Goal: Task Accomplishment & Management: Manage account settings

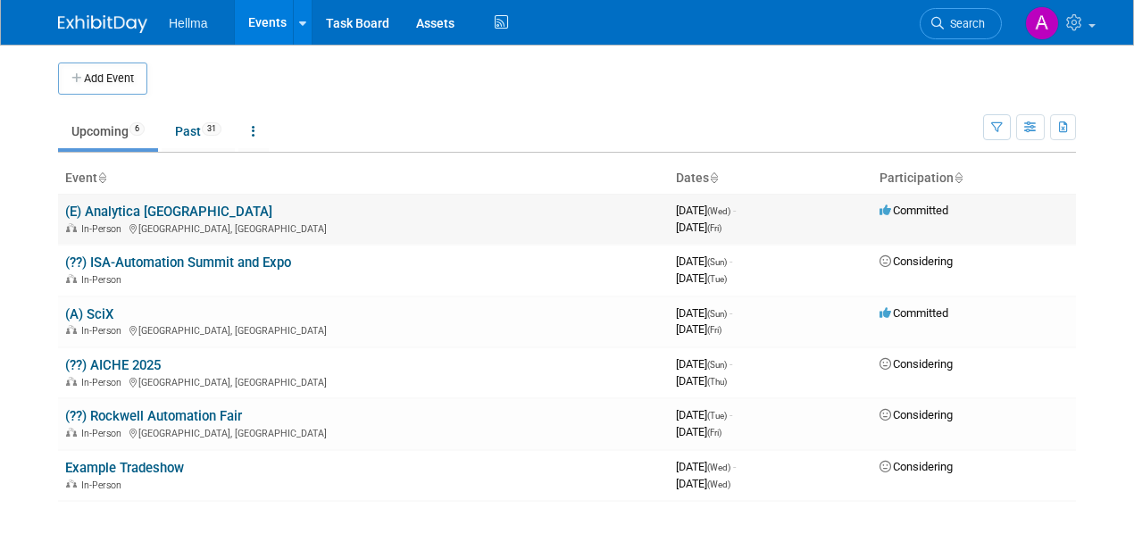
click at [131, 211] on link "(E) Analytica [GEOGRAPHIC_DATA]" at bounding box center [168, 212] width 207 height 16
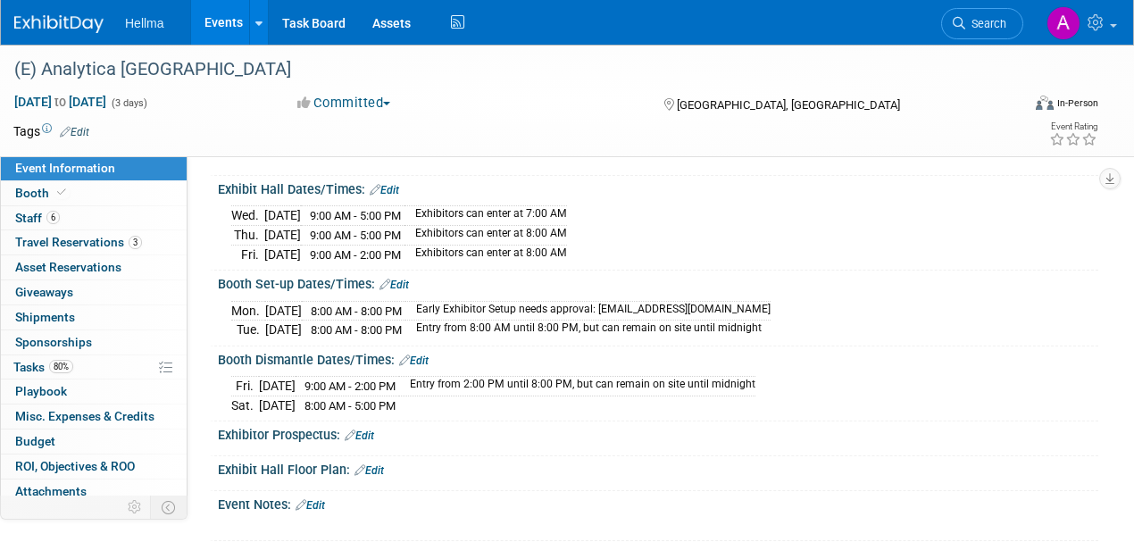
scroll to position [29, 0]
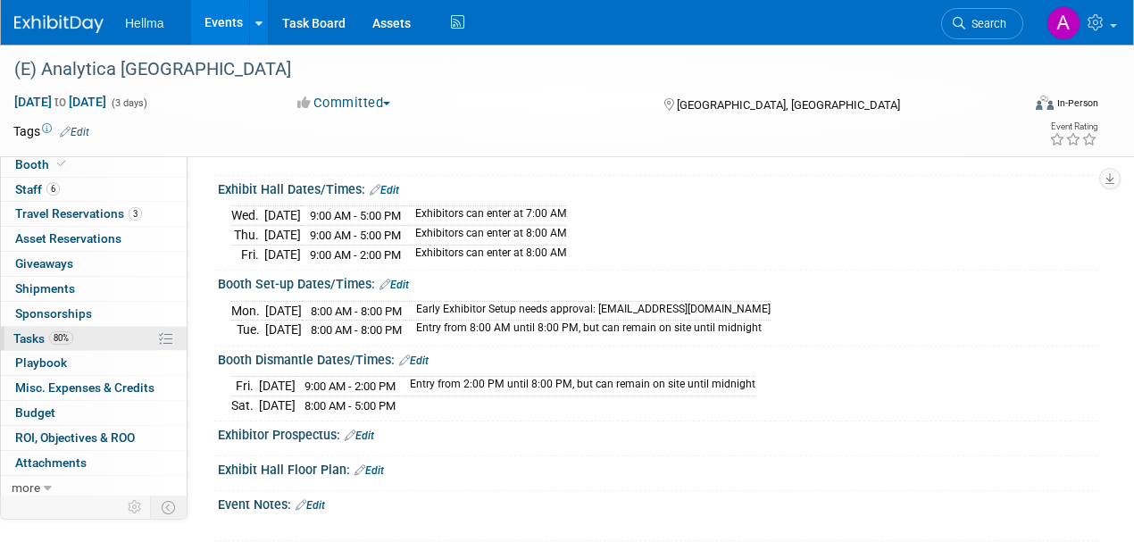
click at [79, 334] on link "80% Tasks 80%" at bounding box center [94, 339] width 186 height 24
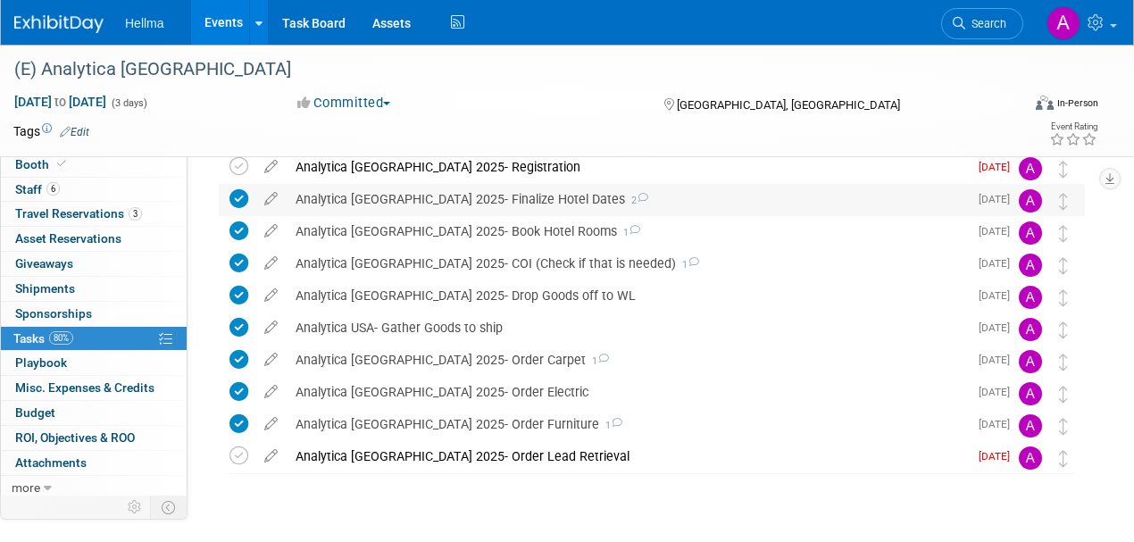
scroll to position [59, 0]
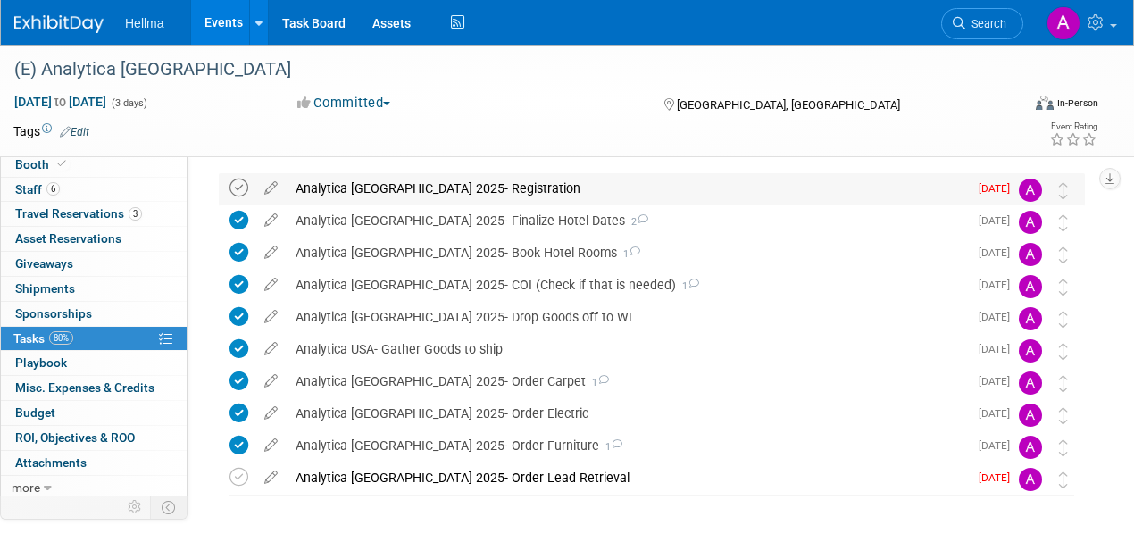
click at [239, 188] on icon at bounding box center [239, 188] width 19 height 19
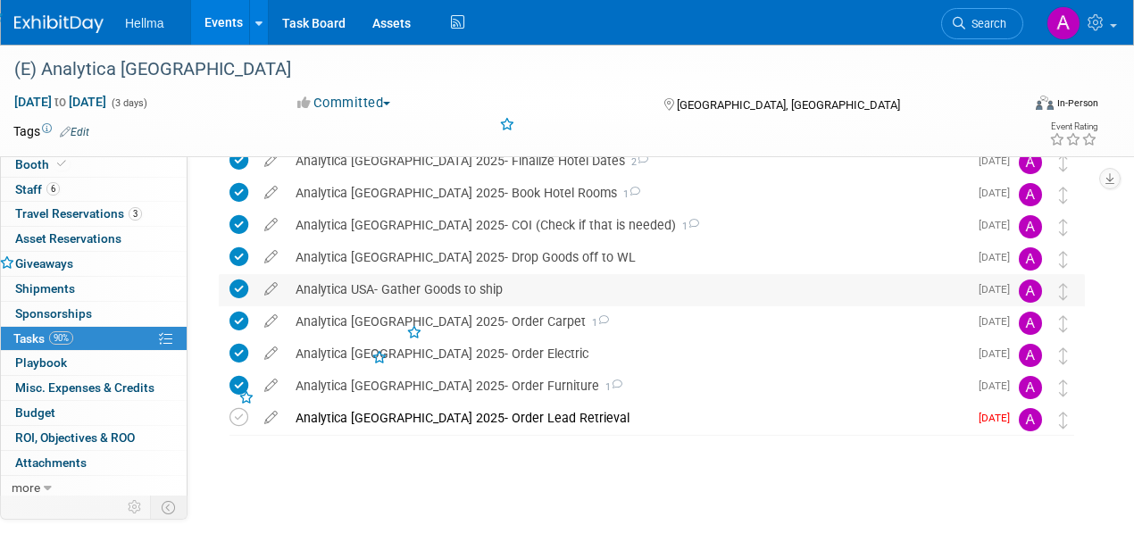
scroll to position [120, 0]
click at [234, 418] on icon at bounding box center [239, 416] width 19 height 19
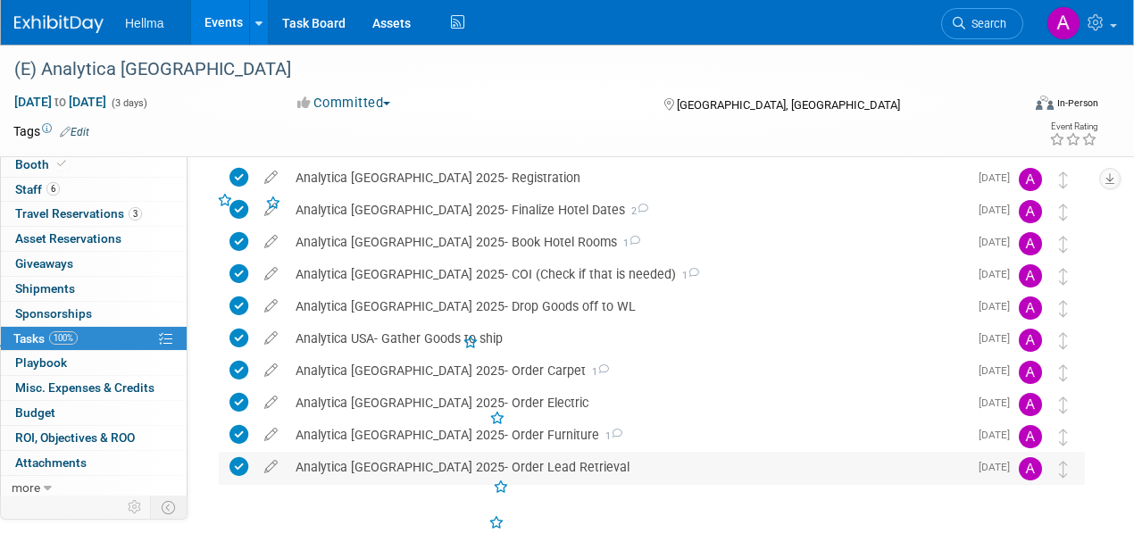
scroll to position [0, 0]
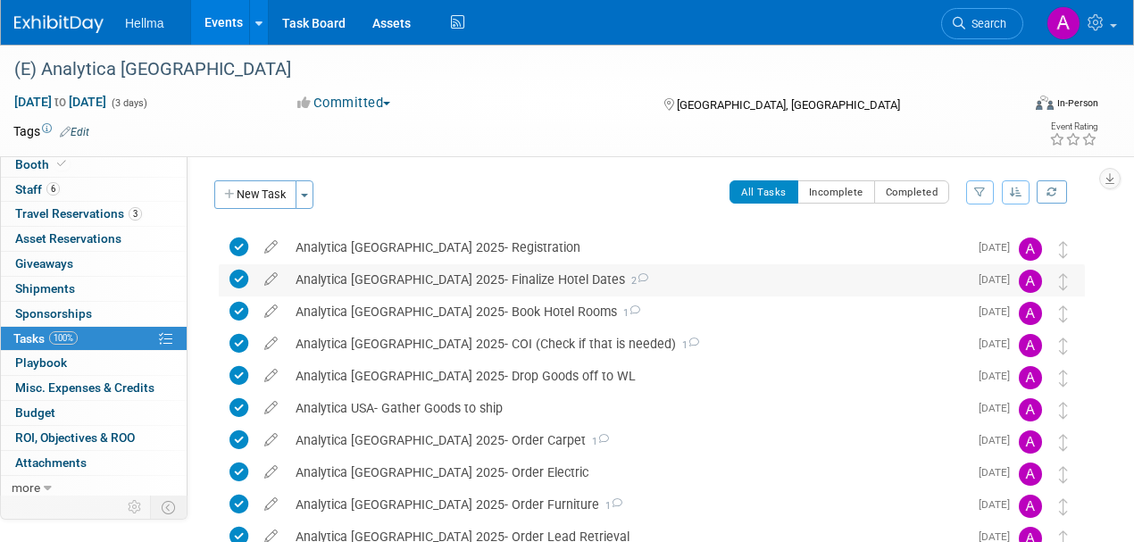
click at [438, 277] on div "Analytica USA 2025- Finalize Hotel Dates 2" at bounding box center [628, 279] width 682 height 30
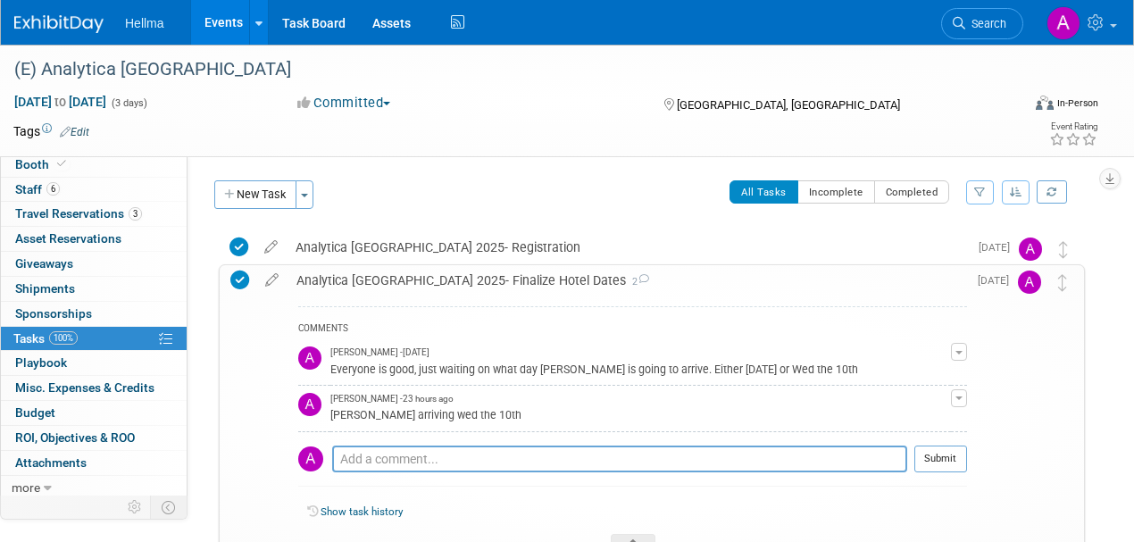
click at [511, 282] on div "Analytica USA 2025- Finalize Hotel Dates 2" at bounding box center [628, 280] width 680 height 30
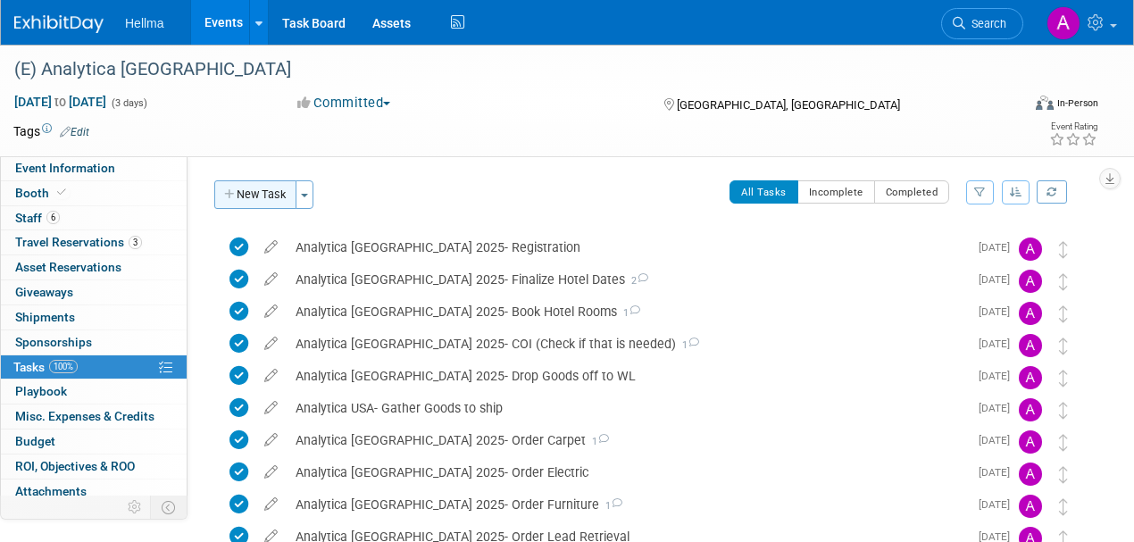
click at [252, 194] on button "New Task" at bounding box center [255, 194] width 82 height 29
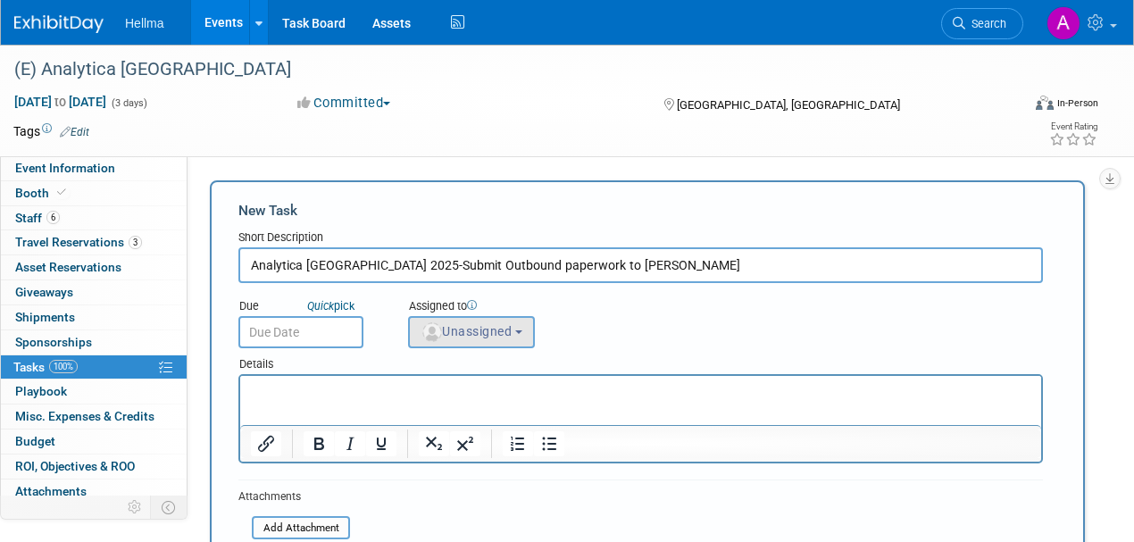
type input "Analytica USA 2025-Submit Outbound paperwork to Shepard"
click at [483, 337] on span "Unassigned" at bounding box center [466, 331] width 91 height 14
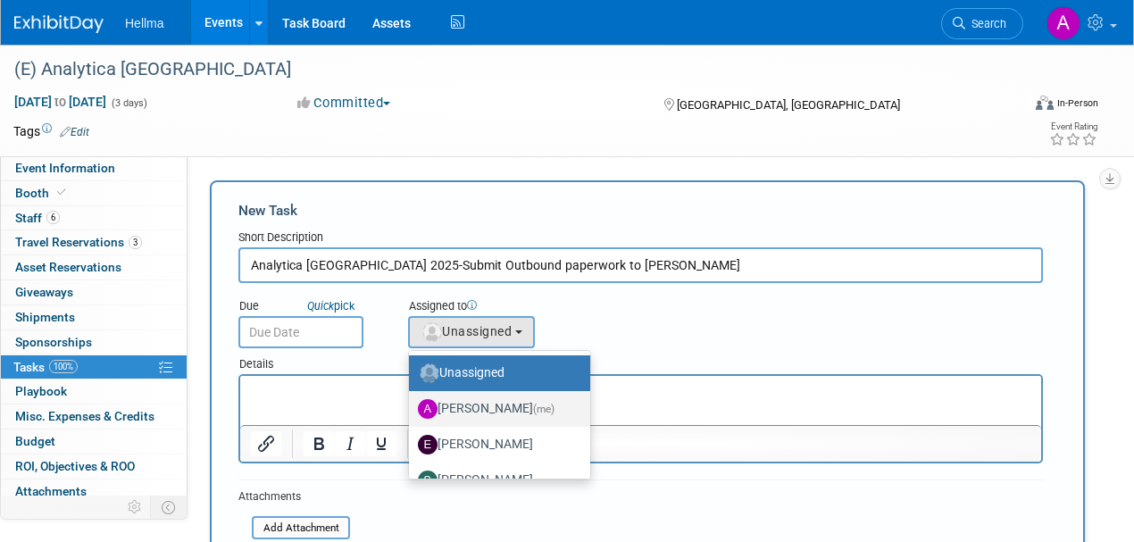
click at [489, 413] on label "Amanda Moreno (me)" at bounding box center [495, 409] width 155 height 29
click at [412, 413] on input "Amanda Moreno (me)" at bounding box center [406, 407] width 12 height 12
select select "77a6ffe1-a42e-44e1-87d1-6d63b6ebc3fe"
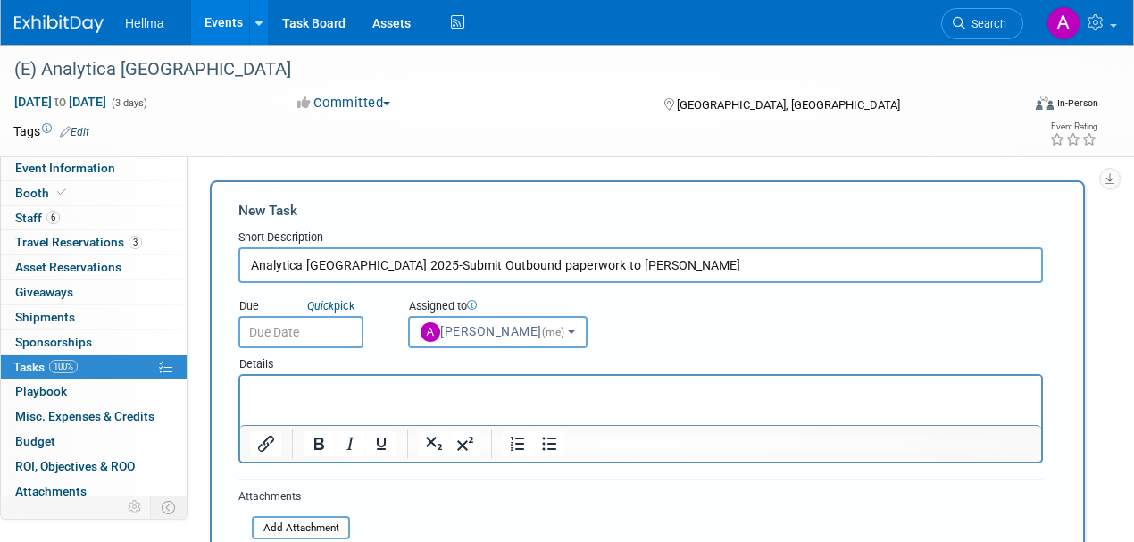
click at [259, 323] on input "text" at bounding box center [301, 332] width 125 height 32
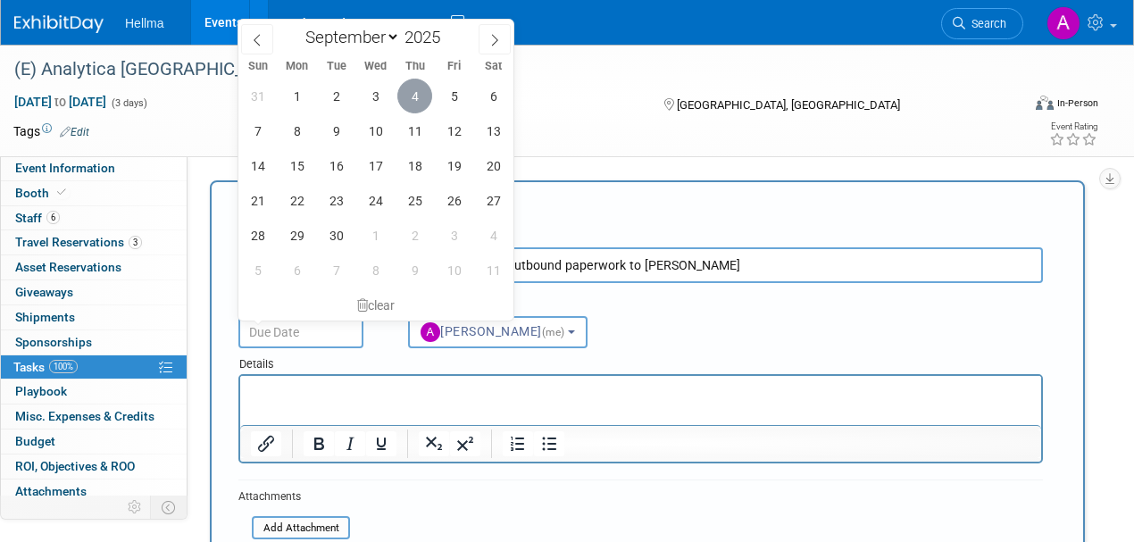
click at [415, 95] on span "4" at bounding box center [415, 96] width 35 height 35
type input "Sep 4, 2025"
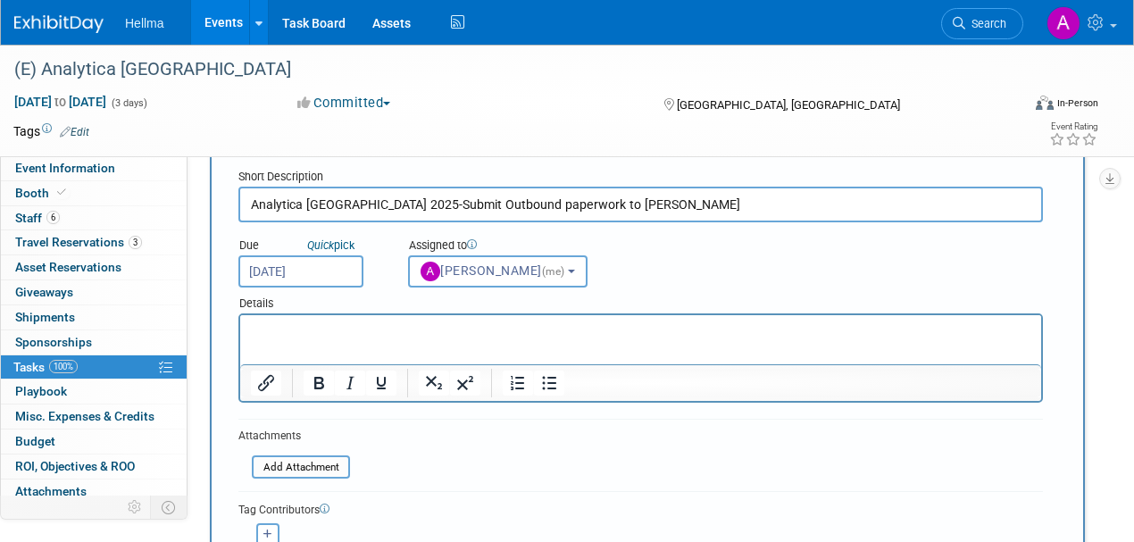
scroll to position [119, 0]
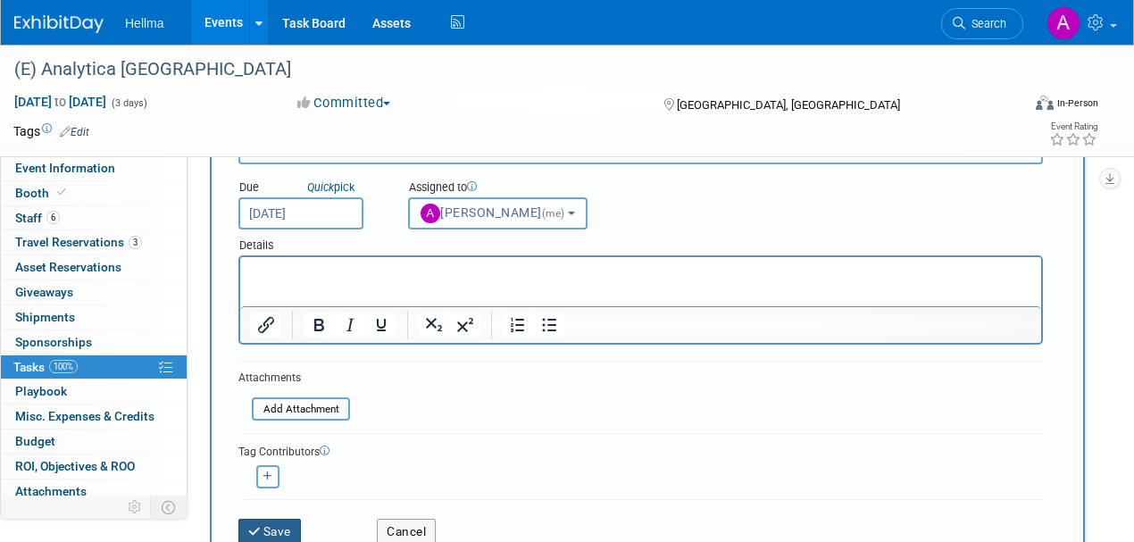
click at [282, 530] on button "Save" at bounding box center [270, 531] width 63 height 25
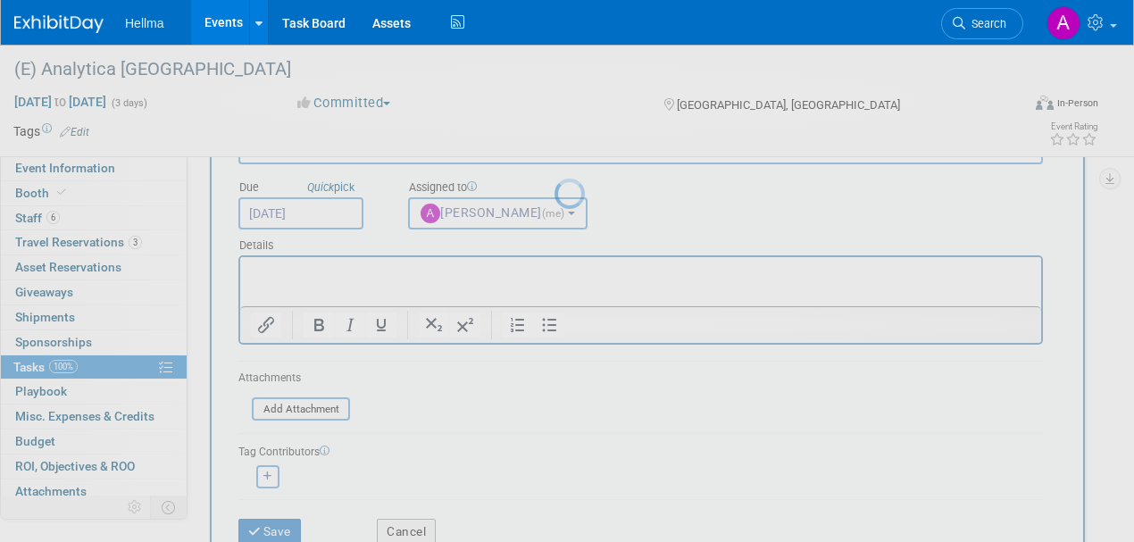
scroll to position [18, 0]
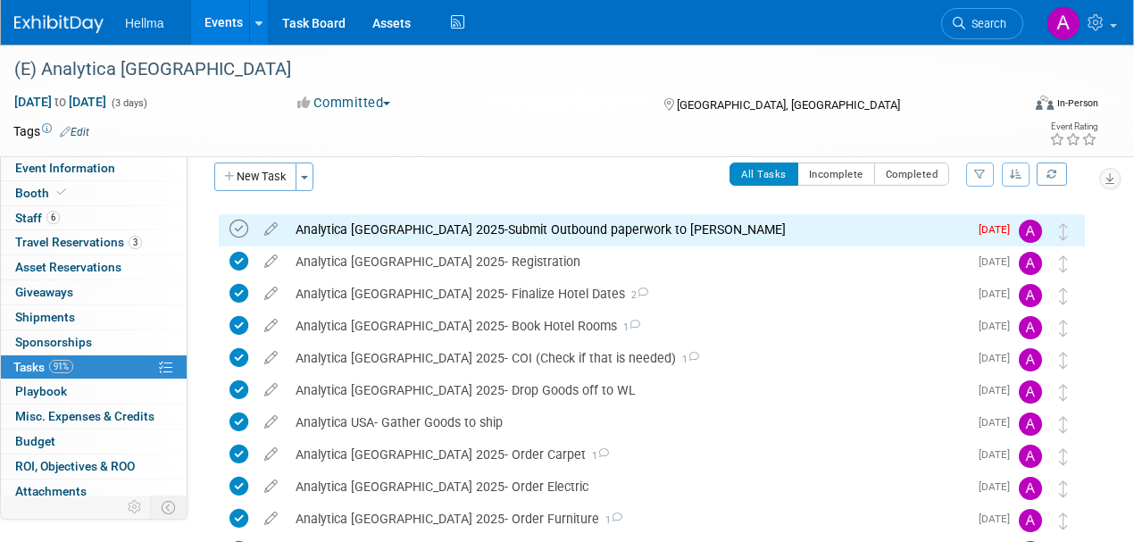
click at [245, 229] on icon at bounding box center [239, 229] width 19 height 19
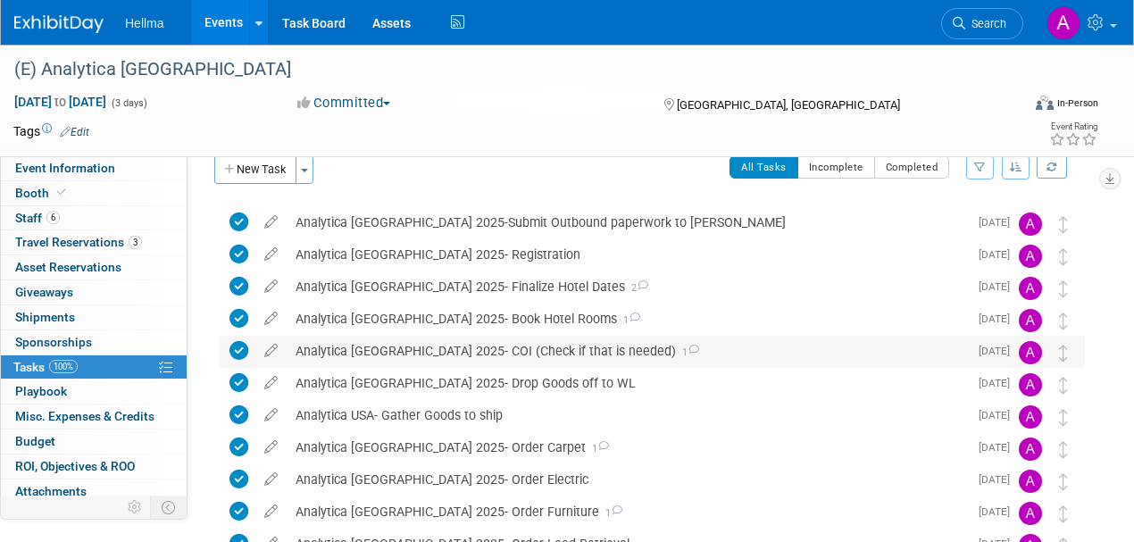
scroll to position [0, 0]
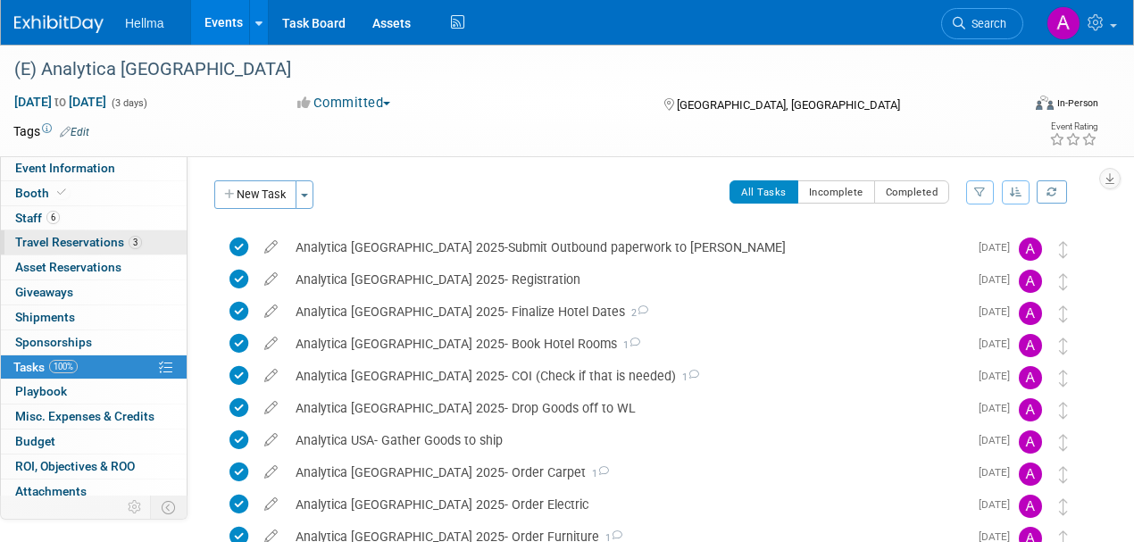
click at [104, 232] on link "3 Travel Reservations 3" at bounding box center [94, 242] width 186 height 24
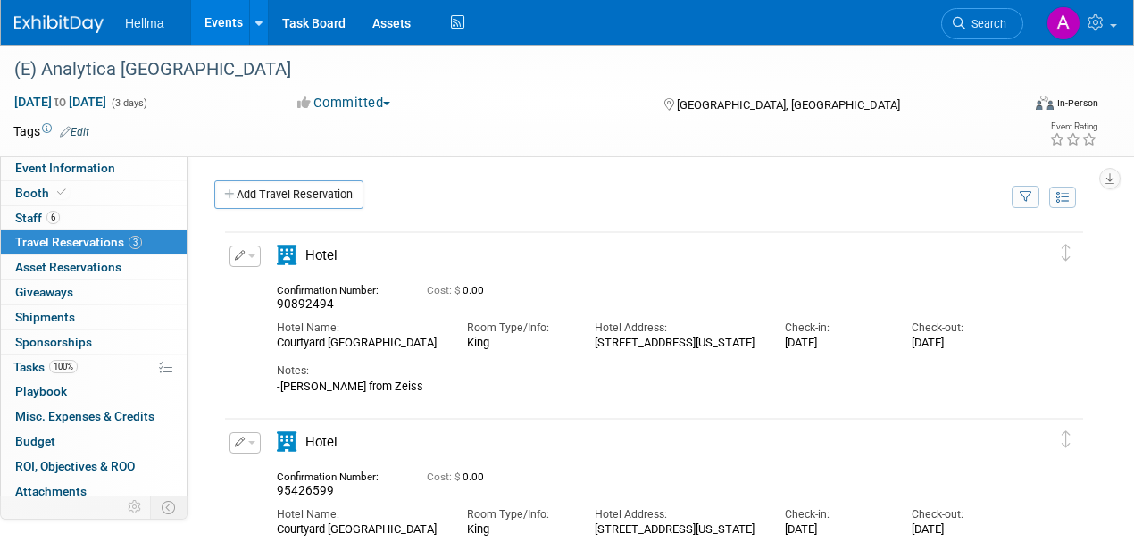
click at [105, 154] on div "(E) Analytica USA Sep 10, 2025 to Sep 12, 2025 (3 days) Sep 10, 2025 to Sep 12,…" at bounding box center [567, 101] width 1134 height 112
click at [105, 170] on span "Event Information" at bounding box center [65, 168] width 100 height 14
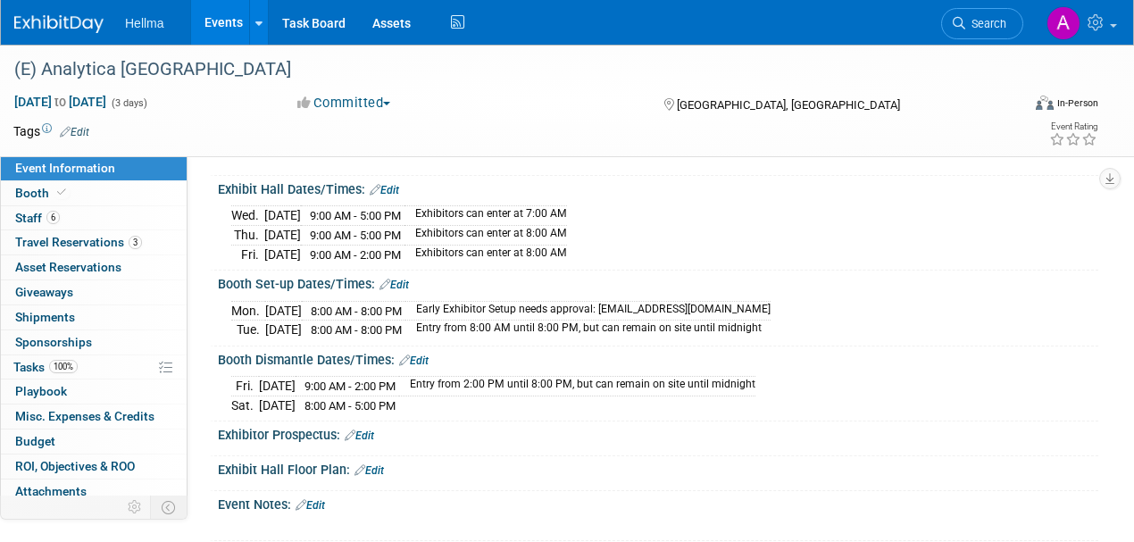
scroll to position [119, 0]
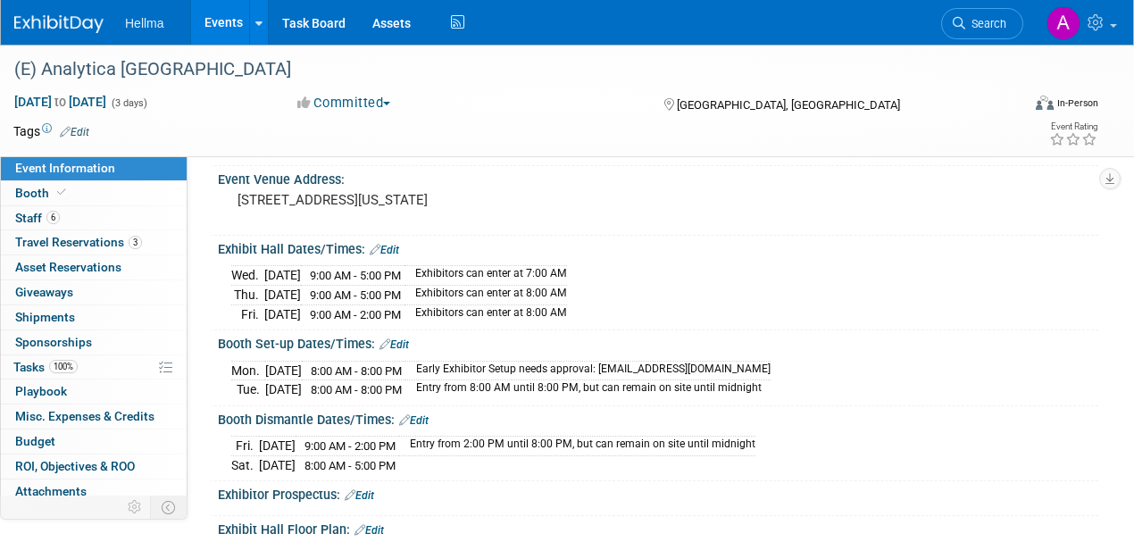
click at [397, 339] on link "Edit" at bounding box center [394, 345] width 29 height 13
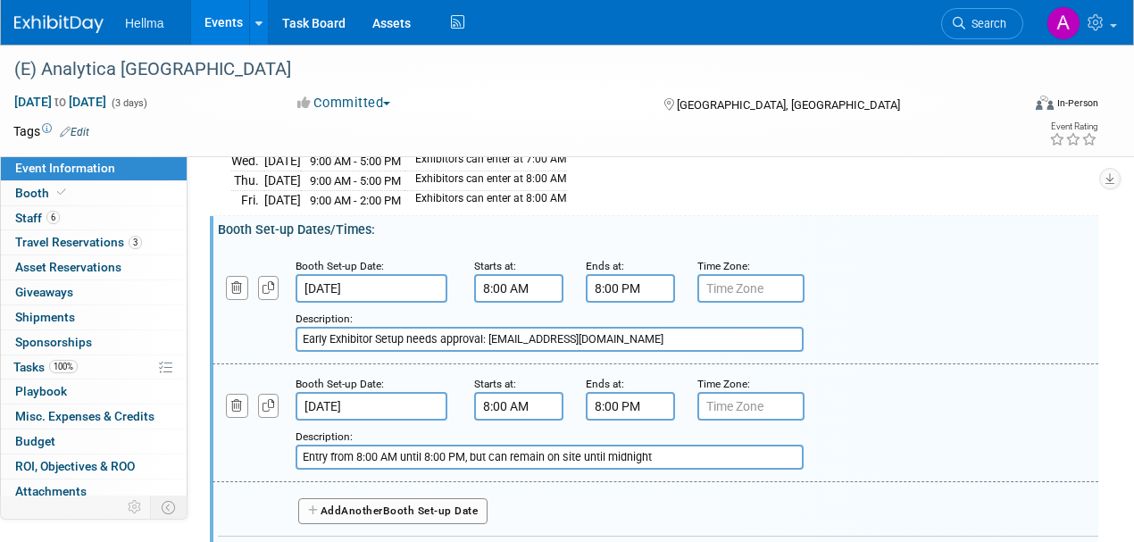
scroll to position [238, 0]
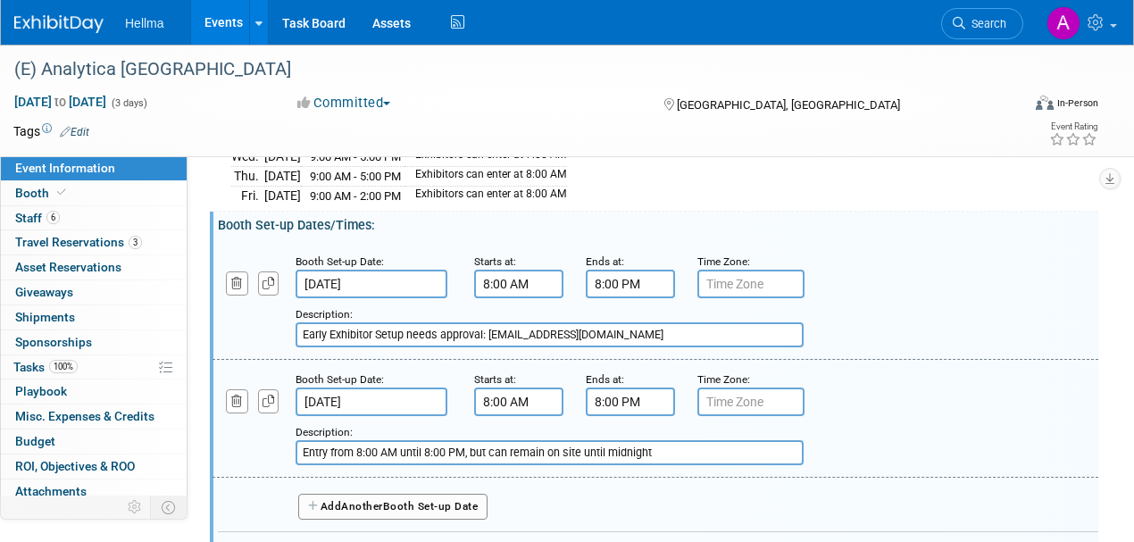
drag, startPoint x: 624, startPoint y: 324, endPoint x: 531, endPoint y: 333, distance: 93.3
click at [485, 326] on input "Early Exhibitor Setup needs approval: analytica.usa@messe-muenchen.de" at bounding box center [550, 334] width 508 height 25
type input "Early Exhibitor Setup needs approval which we got."
click at [511, 280] on input "8:00 AM" at bounding box center [518, 284] width 89 height 29
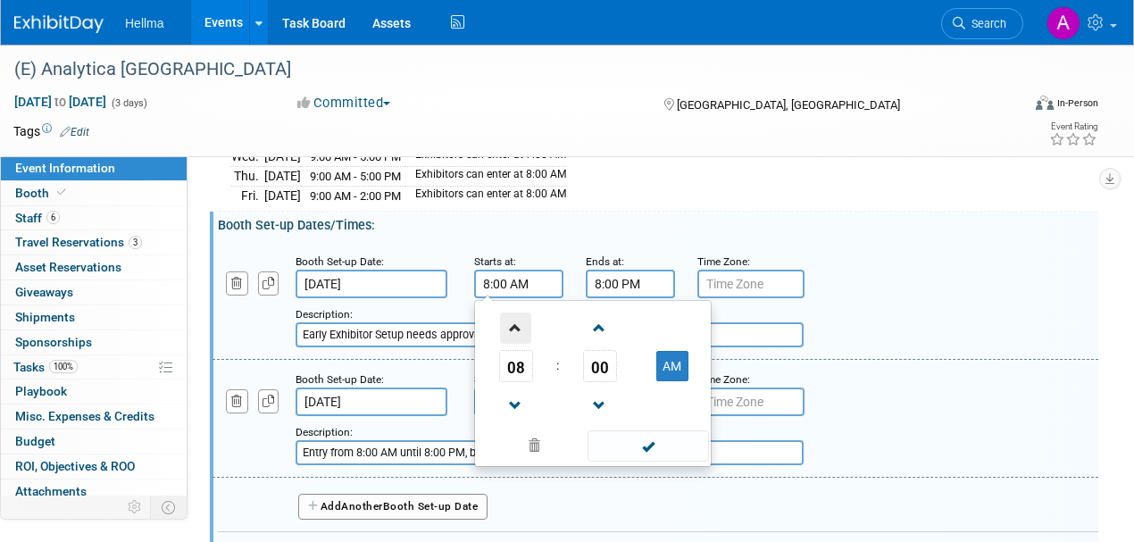
click at [520, 329] on span at bounding box center [515, 328] width 31 height 31
click at [520, 325] on span at bounding box center [515, 328] width 31 height 31
click at [523, 320] on span at bounding box center [515, 328] width 31 height 31
type input "11:00 AM"
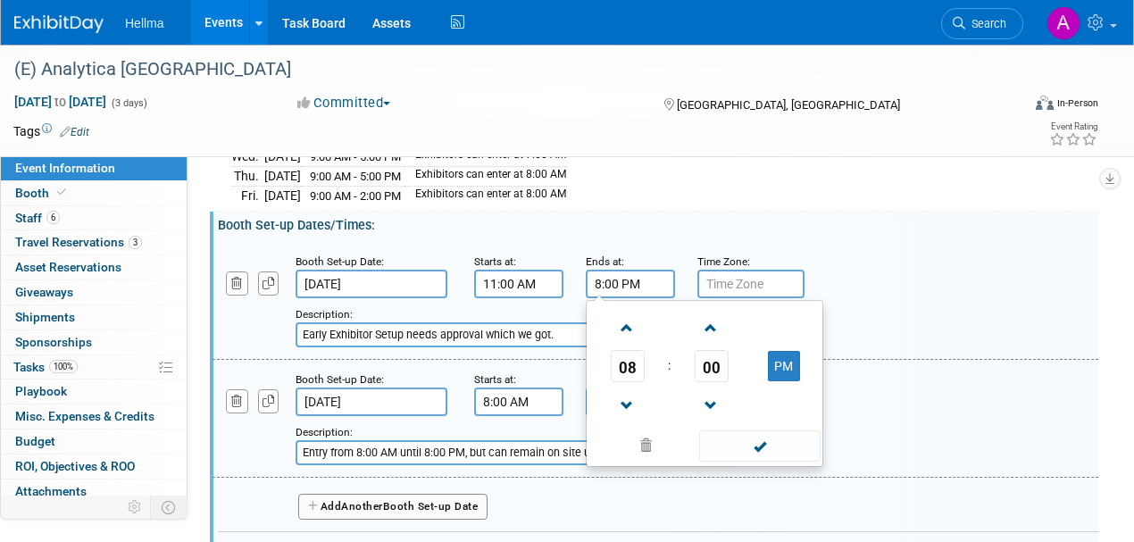
click at [625, 286] on input "8:00 PM" at bounding box center [630, 284] width 89 height 29
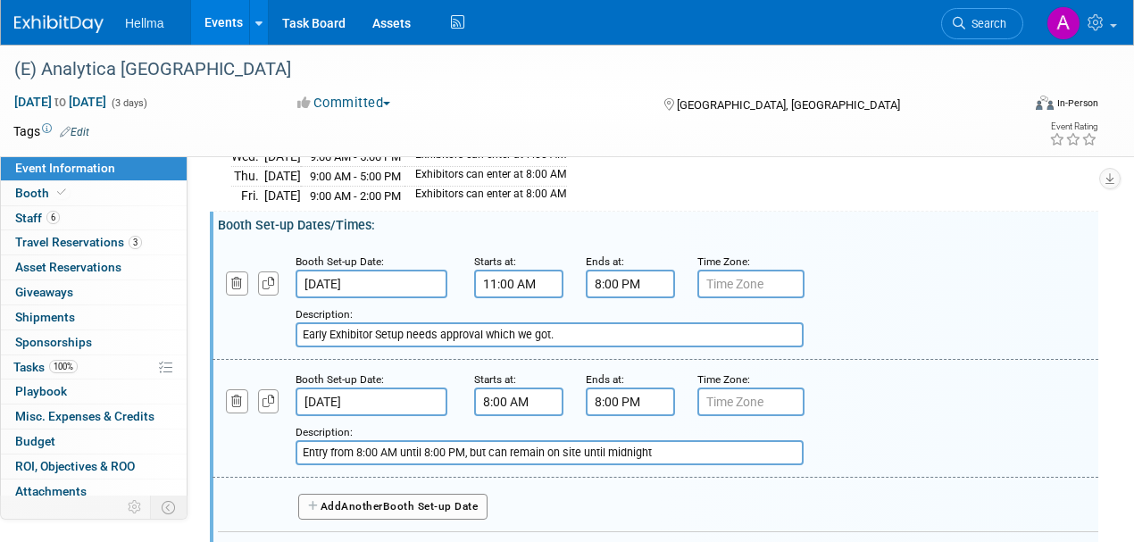
click at [870, 262] on div "Add a Description Description: Early Exhibitor Setup needs approval which we go…" at bounding box center [655, 300] width 913 height 96
click at [588, 327] on input "Early Exhibitor Setup needs approval which we got." at bounding box center [550, 334] width 508 height 25
click at [724, 279] on input "text" at bounding box center [751, 284] width 107 height 29
click at [620, 338] on input "Early Exhibitor Setup needs approval which we got." at bounding box center [550, 334] width 508 height 25
drag, startPoint x: 559, startPoint y: 325, endPoint x: 244, endPoint y: 316, distance: 315.5
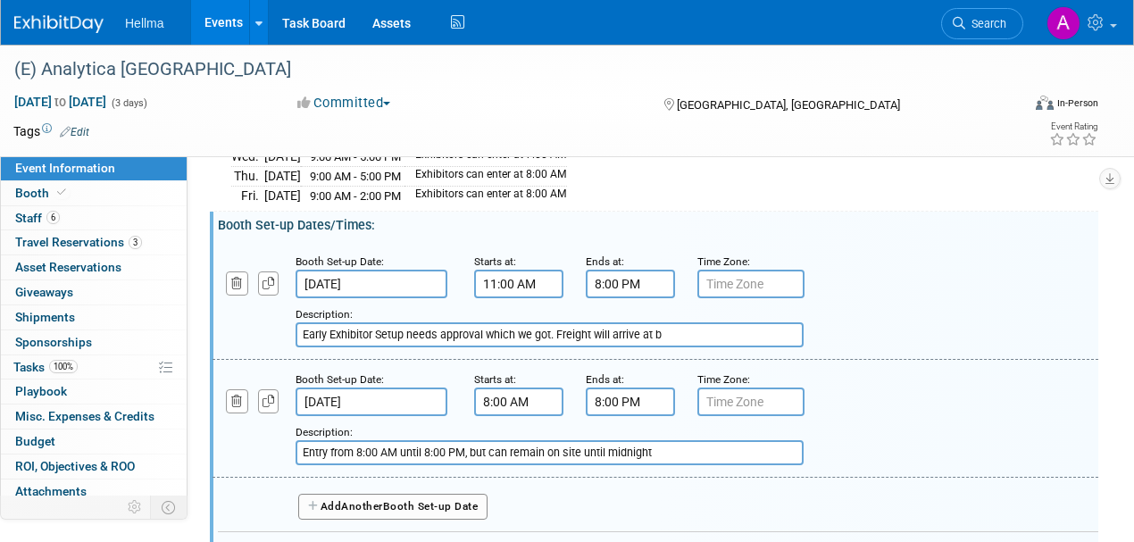
click at [244, 316] on div "Add a Description Description: Early Exhibitor Setup needs approval which we go…" at bounding box center [579, 322] width 761 height 49
type input "Freight will arrive at b"
click at [460, 331] on input "Freight will arrive at b" at bounding box center [550, 334] width 508 height 25
drag, startPoint x: 448, startPoint y: 334, endPoint x: 169, endPoint y: 317, distance: 280.1
click at [169, 318] on div "Event Information Event Info Booth Booth 6 Staff 6 Staff 3 Travel Reservations …" at bounding box center [567, 299] width 1134 height 984
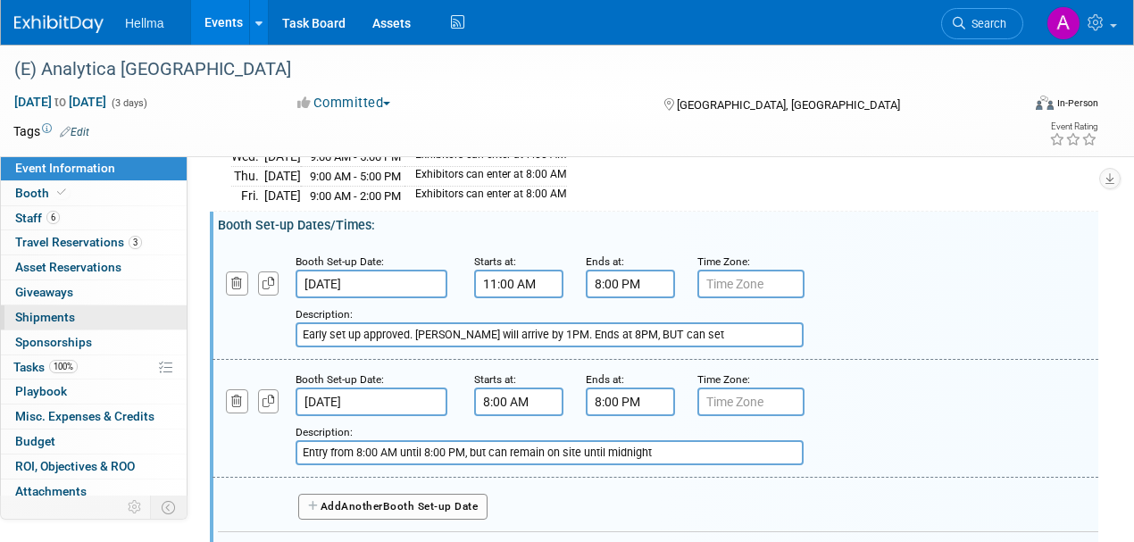
drag, startPoint x: 416, startPoint y: 327, endPoint x: 170, endPoint y: 327, distance: 246.6
click at [170, 327] on div "Event Information Event Info Booth Booth 6 Staff 6 Staff 3 Travel Reservations …" at bounding box center [567, 299] width 1134 height 984
drag, startPoint x: 532, startPoint y: 328, endPoint x: 553, endPoint y: 328, distance: 20.5
click at [532, 328] on input "Frieght will arrive by 1PM. Ends at 8PM, BUT can set" at bounding box center [550, 334] width 508 height 25
click at [603, 328] on input "Frieght will arrive by 1PM. Ends at 8PM, BUT can set" at bounding box center [550, 334] width 508 height 25
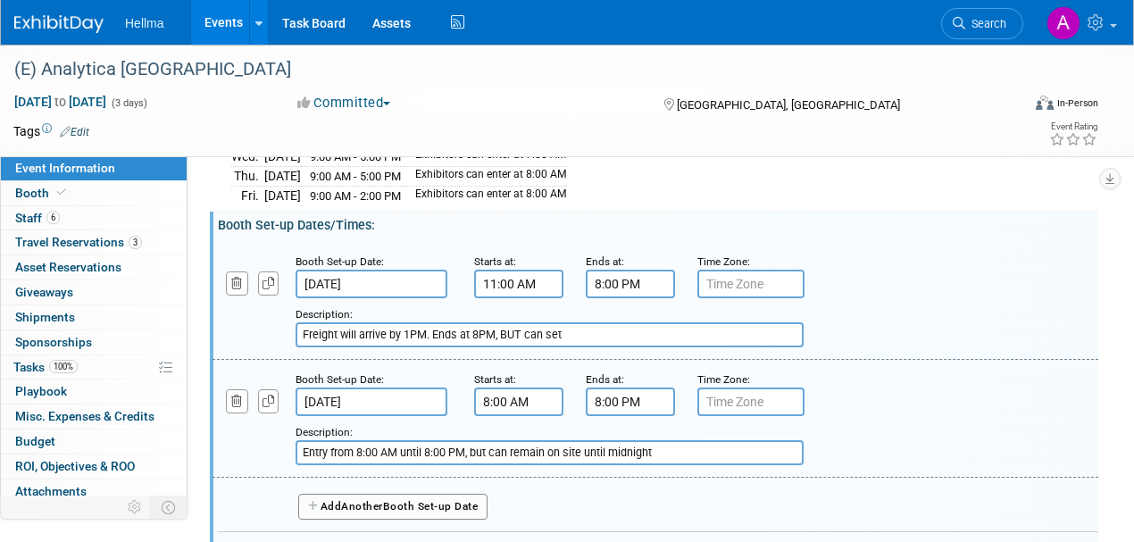
click at [611, 322] on input "Freight will arrive by 1PM. Ends at 8PM, BUT can set" at bounding box center [550, 334] width 508 height 25
drag, startPoint x: 581, startPoint y: 324, endPoint x: 707, endPoint y: 331, distance: 127.0
click at [694, 326] on input "Freight will arrive by 1PM. Ends at 8PM, BUT can set up through the night" at bounding box center [550, 334] width 508 height 25
click at [687, 331] on input "Freight will arrive by 1PM. Ends at 8PM, BUT can continue past 8" at bounding box center [550, 334] width 508 height 25
drag, startPoint x: 649, startPoint y: 327, endPoint x: 347, endPoint y: 334, distance: 302.0
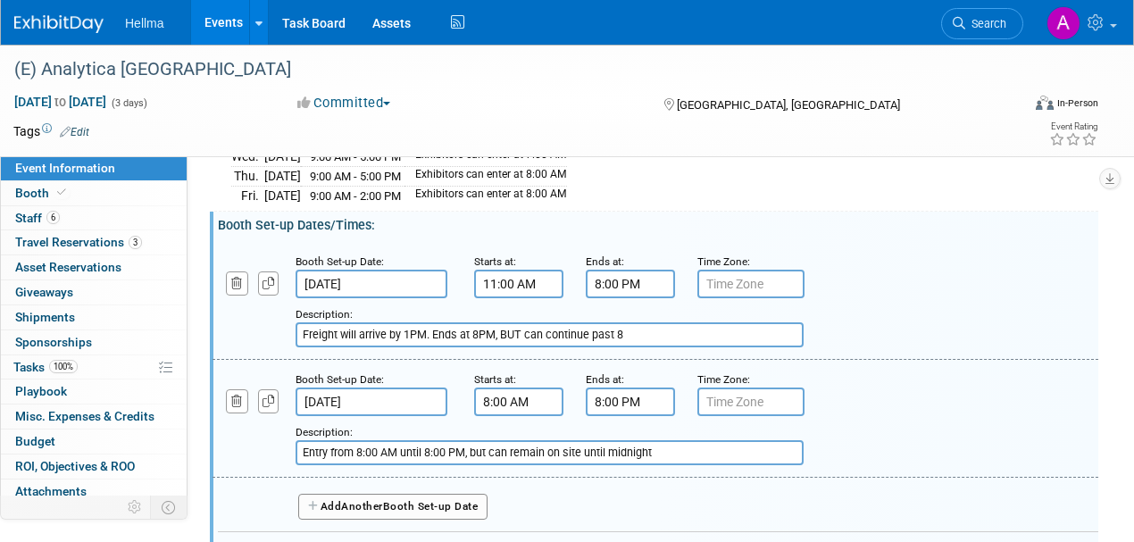
click at [347, 334] on input "Freight will arrive by 1PM. Ends at 8PM, BUT can continue past 8" at bounding box center [550, 334] width 508 height 25
type input "Freight arrives to booth 1PM. Even though move in ends at 8, u can work thr"
drag, startPoint x: 704, startPoint y: 327, endPoint x: 125, endPoint y: 328, distance: 578.9
click at [125, 328] on div "Event Information Event Info Booth Booth 6 Staff 6 Staff 3 Travel Reservations …" at bounding box center [567, 299] width 1134 height 984
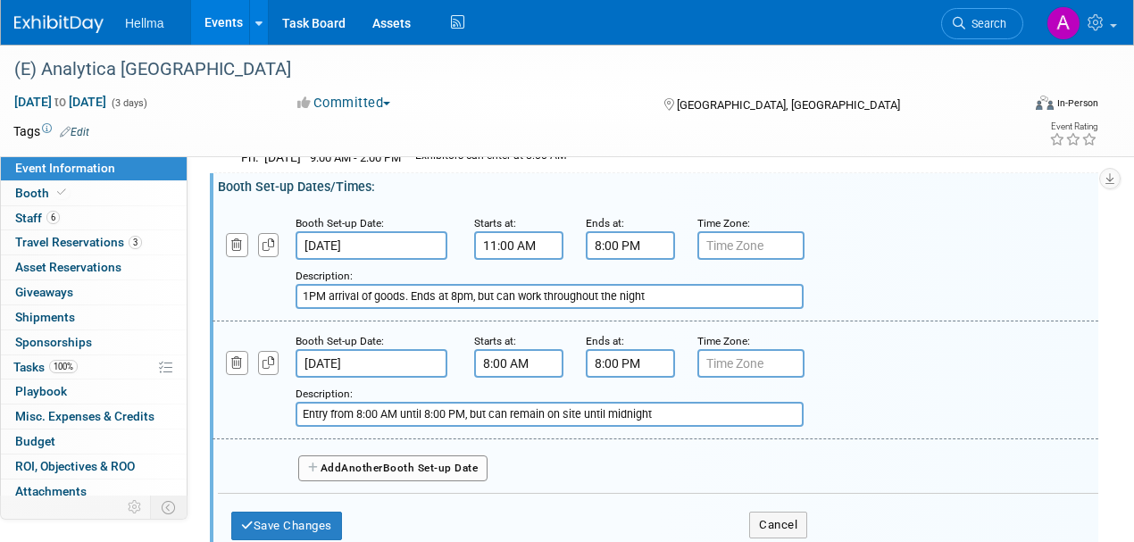
scroll to position [297, 0]
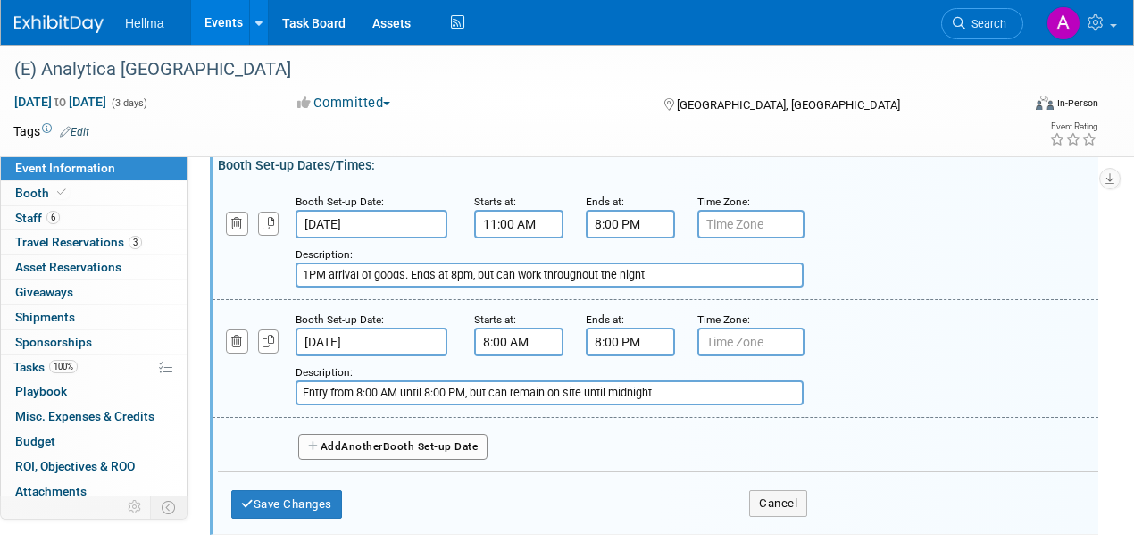
type input "1PM arrival of goods. Ends at 8pm, but can work throughout the night"
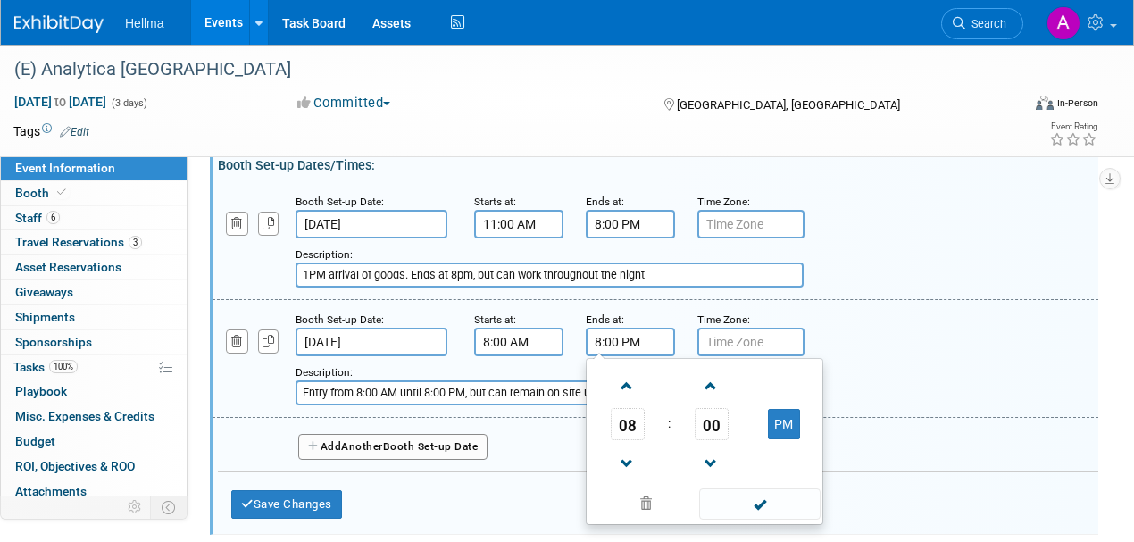
click at [645, 339] on input "8:00 PM" at bounding box center [630, 342] width 89 height 29
click at [632, 382] on span at bounding box center [627, 386] width 31 height 31
click at [708, 425] on span "00" at bounding box center [712, 424] width 34 height 32
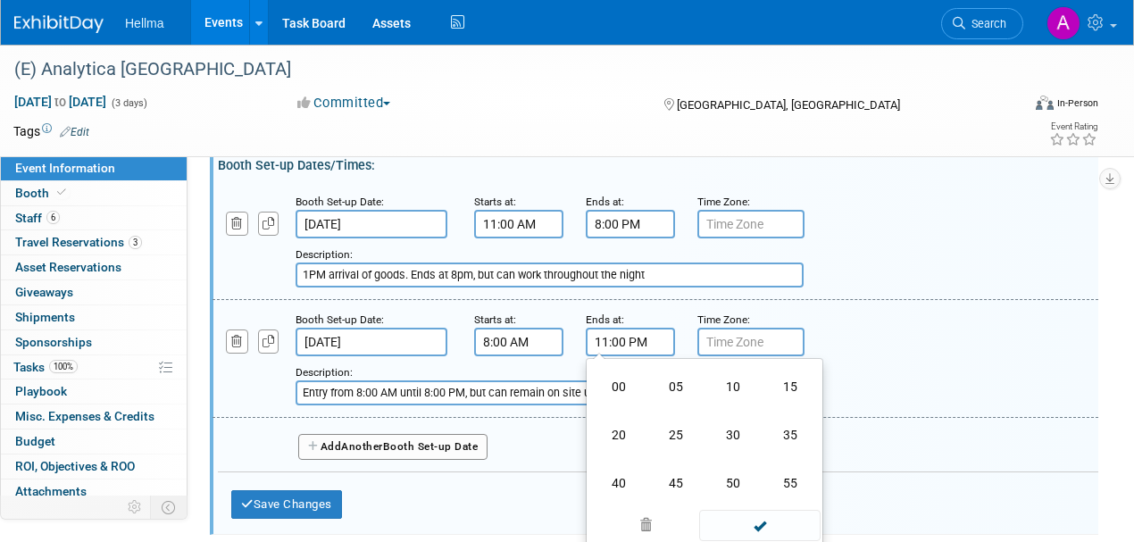
click at [661, 334] on input "11:00 PM" at bounding box center [630, 342] width 89 height 29
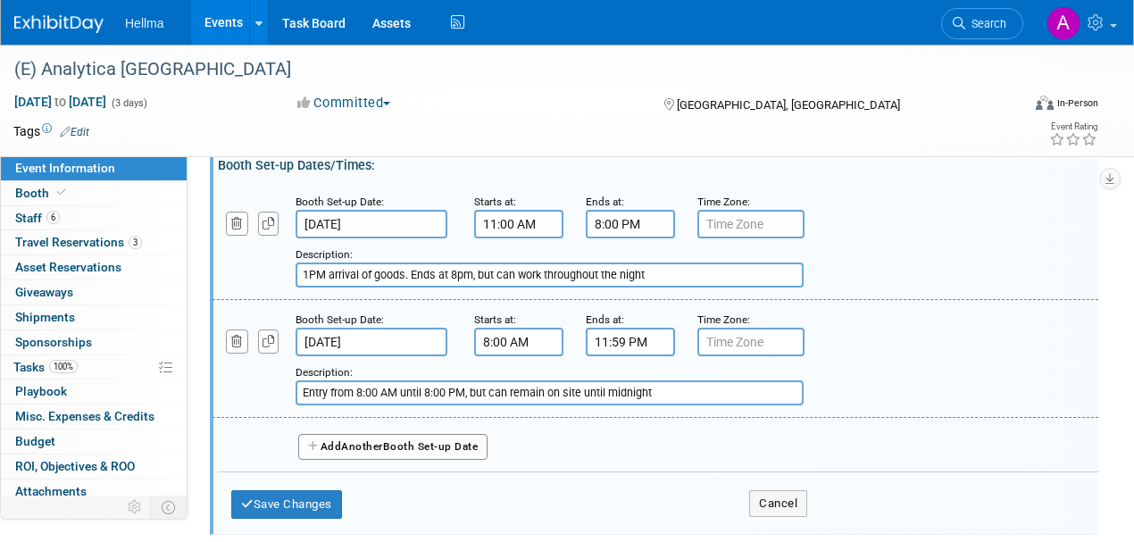
click at [997, 289] on div "Booth Set-up Date: Sep 8, 2025 Starts at: 11:00 AM Ends at: 8:00 PM Time Zone: …" at bounding box center [656, 241] width 886 height 118
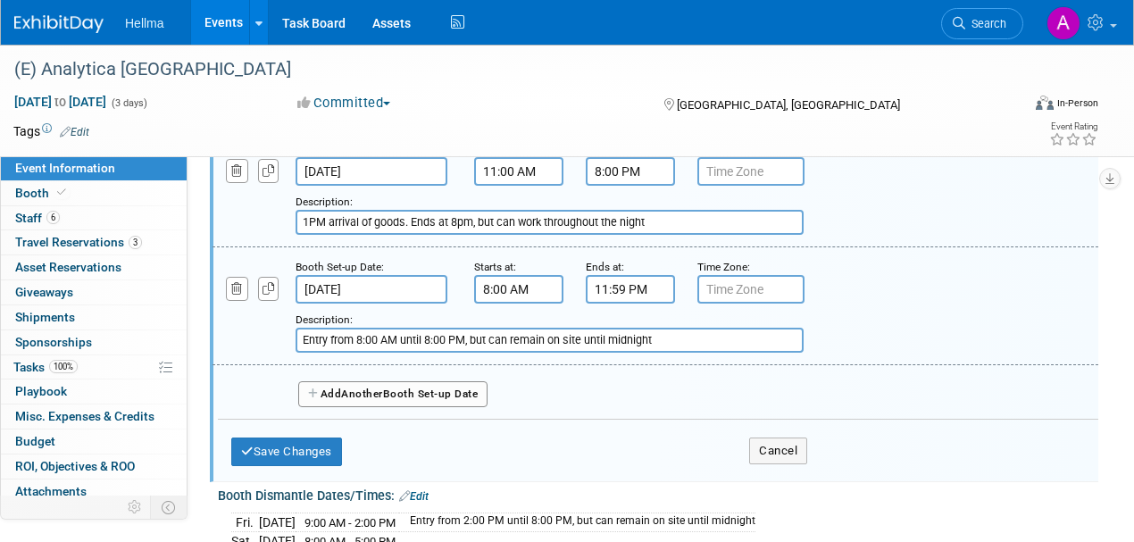
scroll to position [357, 0]
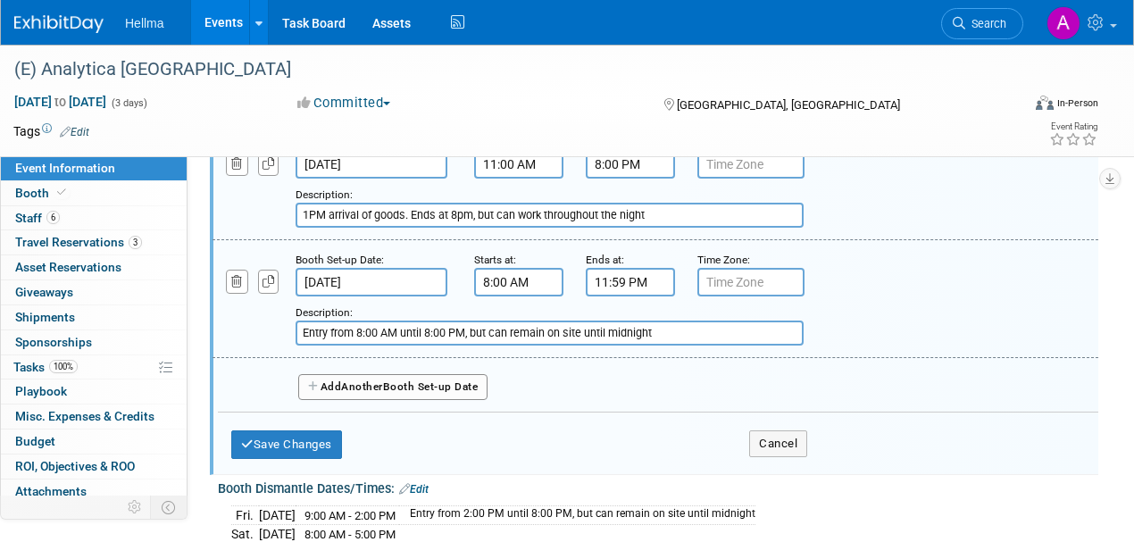
click at [629, 275] on input "11:59 PM" at bounding box center [630, 282] width 89 height 29
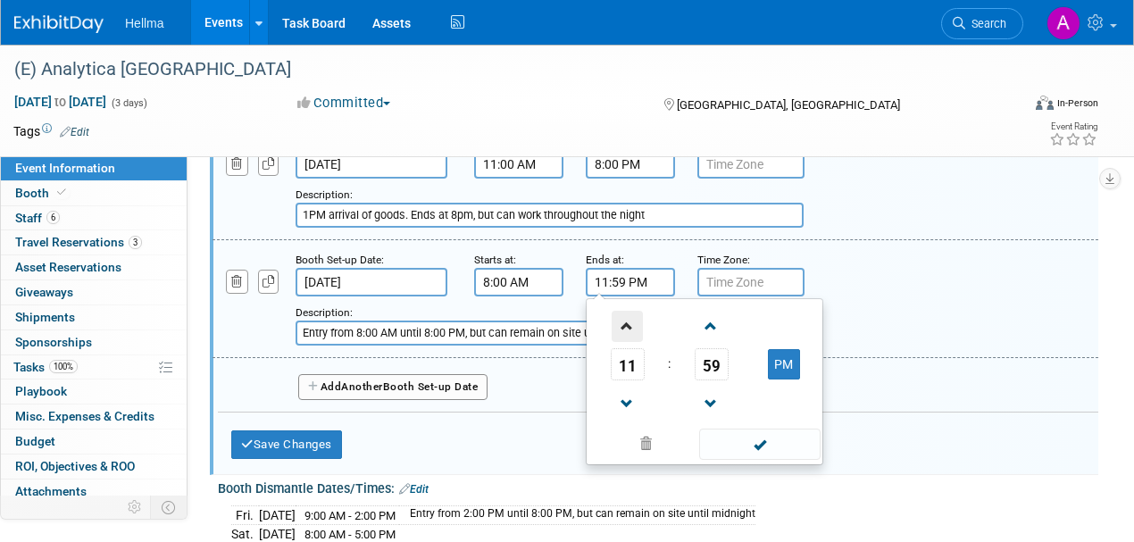
click at [636, 316] on span at bounding box center [627, 326] width 31 height 31
click at [725, 370] on span "59" at bounding box center [712, 364] width 34 height 32
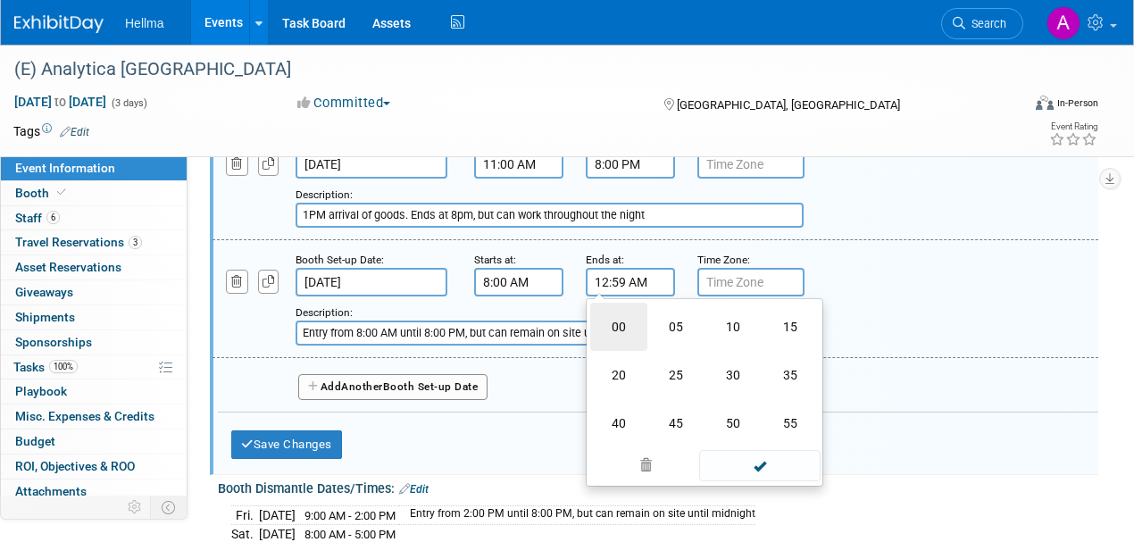
click at [614, 322] on td "00" at bounding box center [618, 327] width 57 height 48
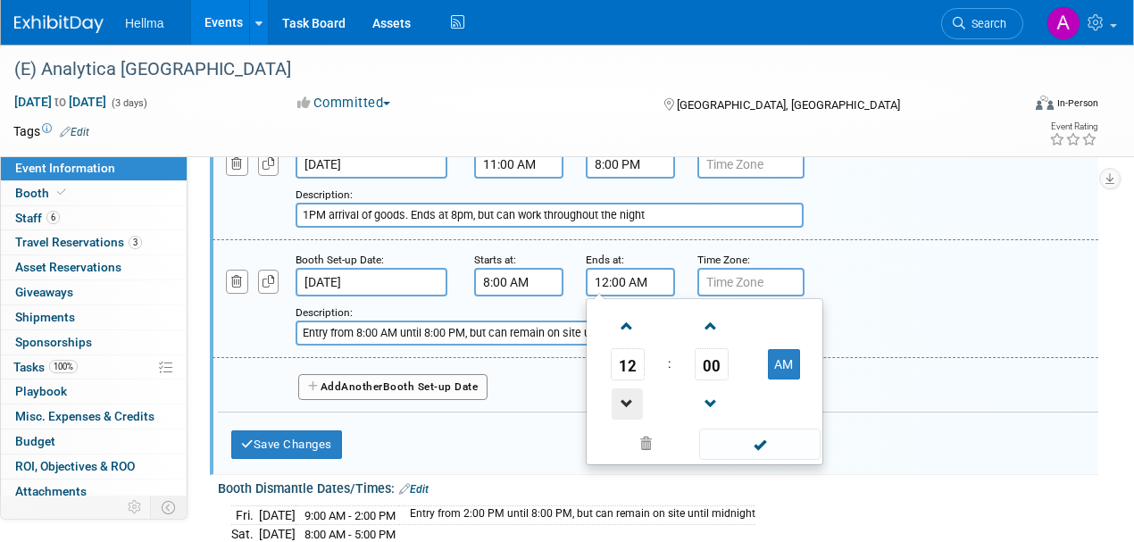
click at [635, 398] on span at bounding box center [627, 404] width 31 height 31
click at [722, 364] on span "00" at bounding box center [712, 364] width 34 height 32
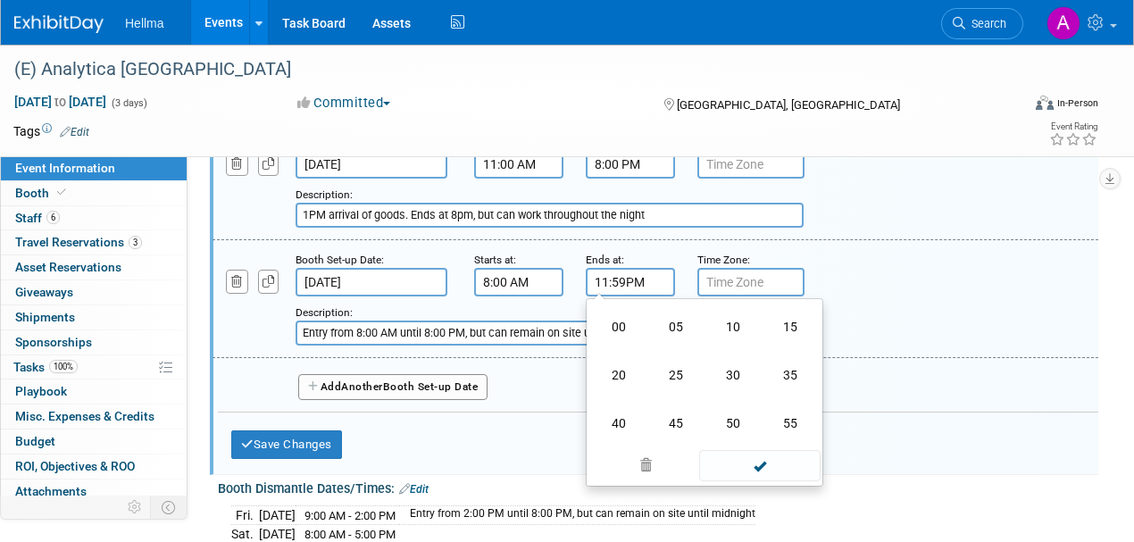
type input "11:59 PM"
click at [995, 286] on div "Add a Description Description: Entry from 8:00 AM until 8:00 PM, but can remain…" at bounding box center [655, 298] width 913 height 96
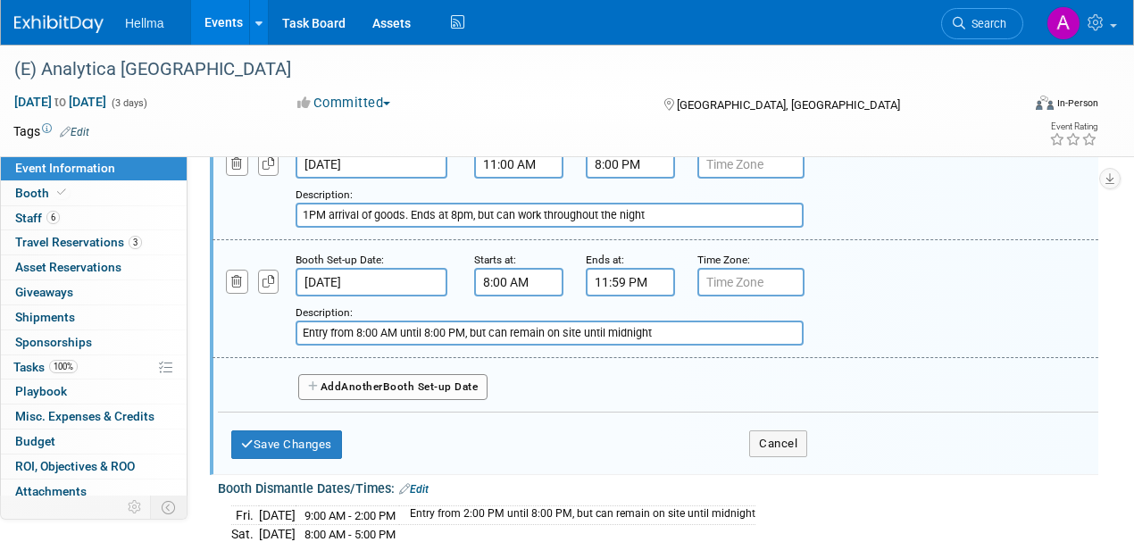
click at [691, 324] on input "Entry from 8:00 AM until 8:00 PM, but can remain on site until midnight" at bounding box center [550, 333] width 508 height 25
type input "Entry from 8:00 AM until 8:00 PM, but can remain on site until 11:59PM"
click at [323, 442] on button "Save Changes" at bounding box center [286, 445] width 111 height 29
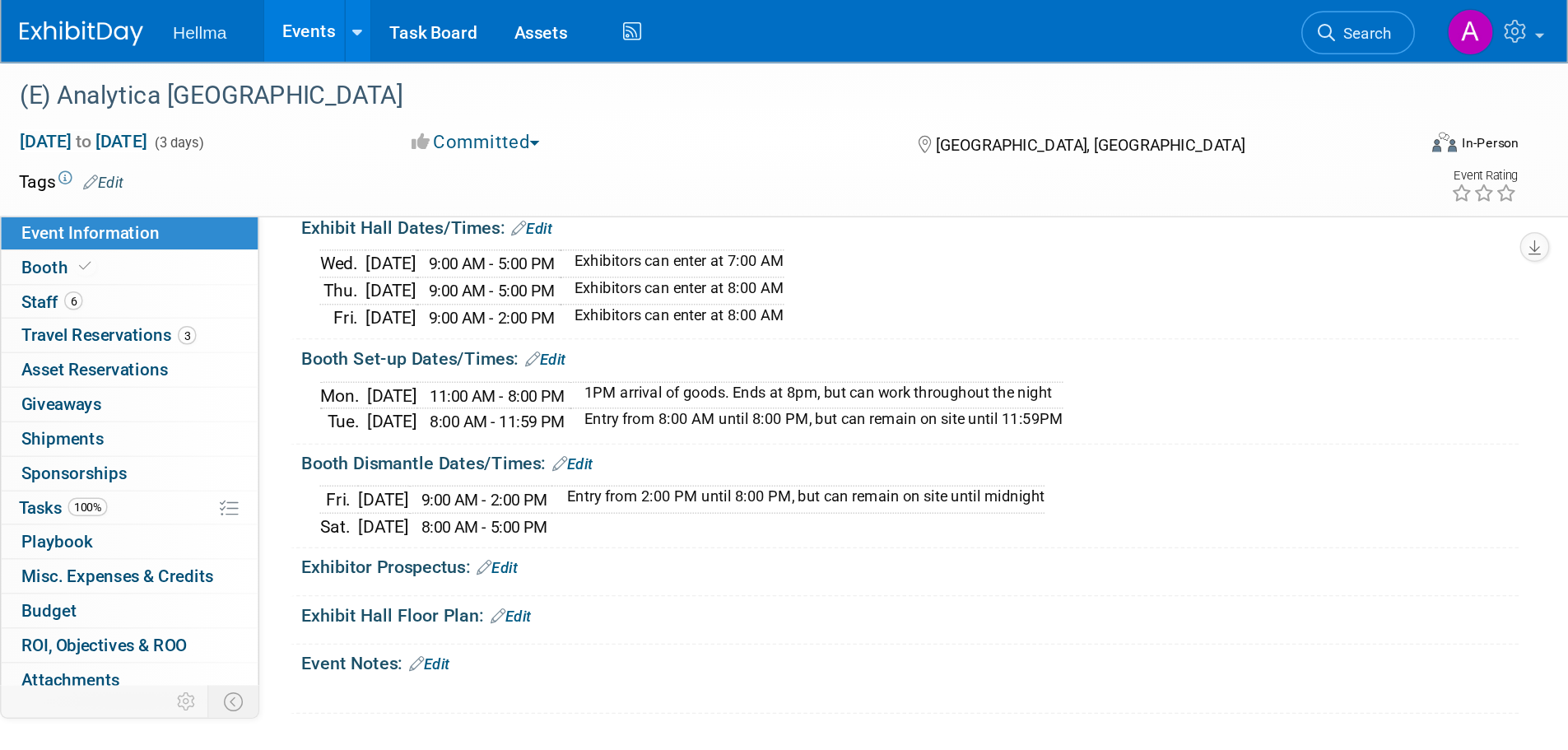
scroll to position [0, 0]
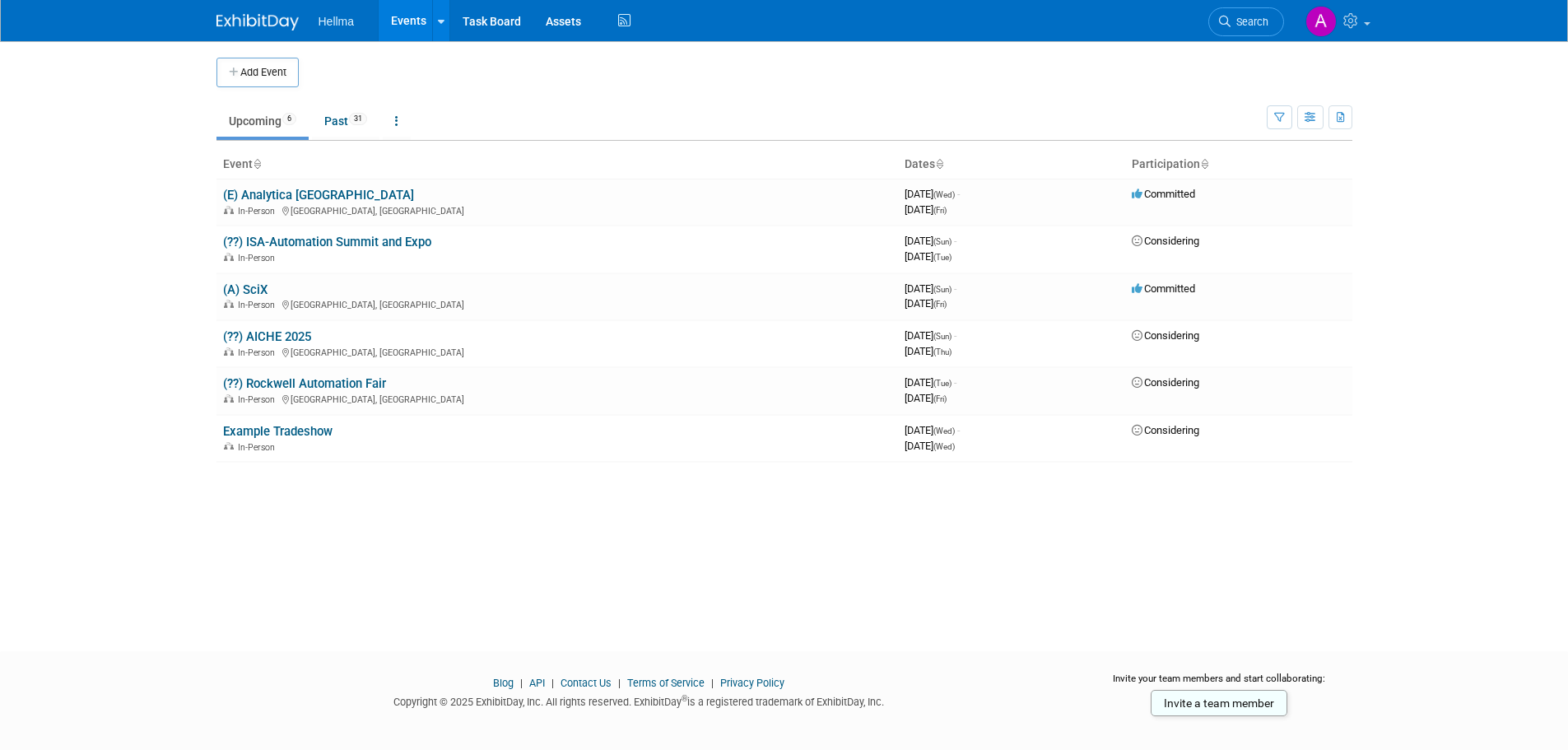
click at [258, 188] on link "(E) Analytica [GEOGRAPHIC_DATA]" at bounding box center [318, 195] width 191 height 15
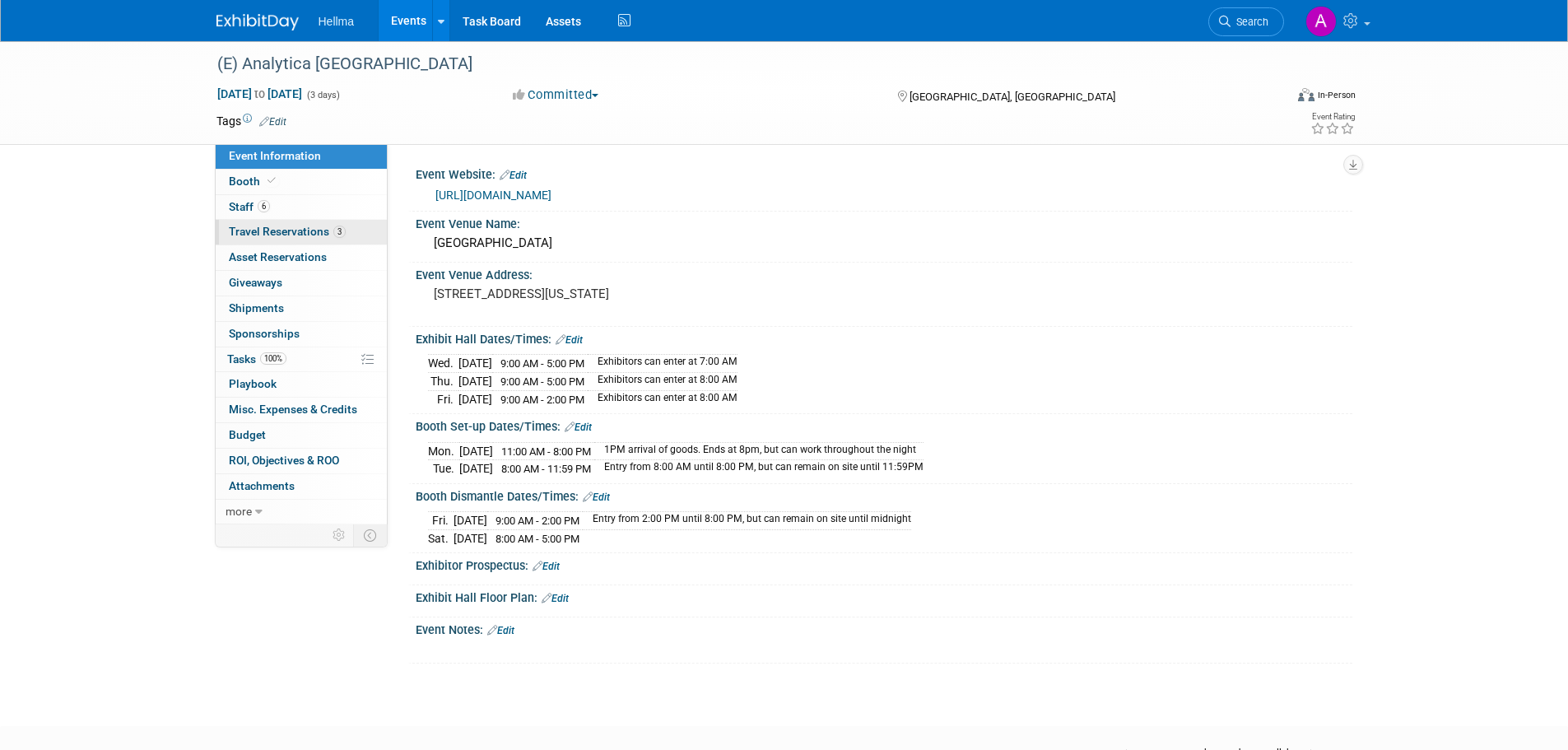
click at [300, 220] on link "3 Travel Reservations 3" at bounding box center [301, 232] width 171 height 25
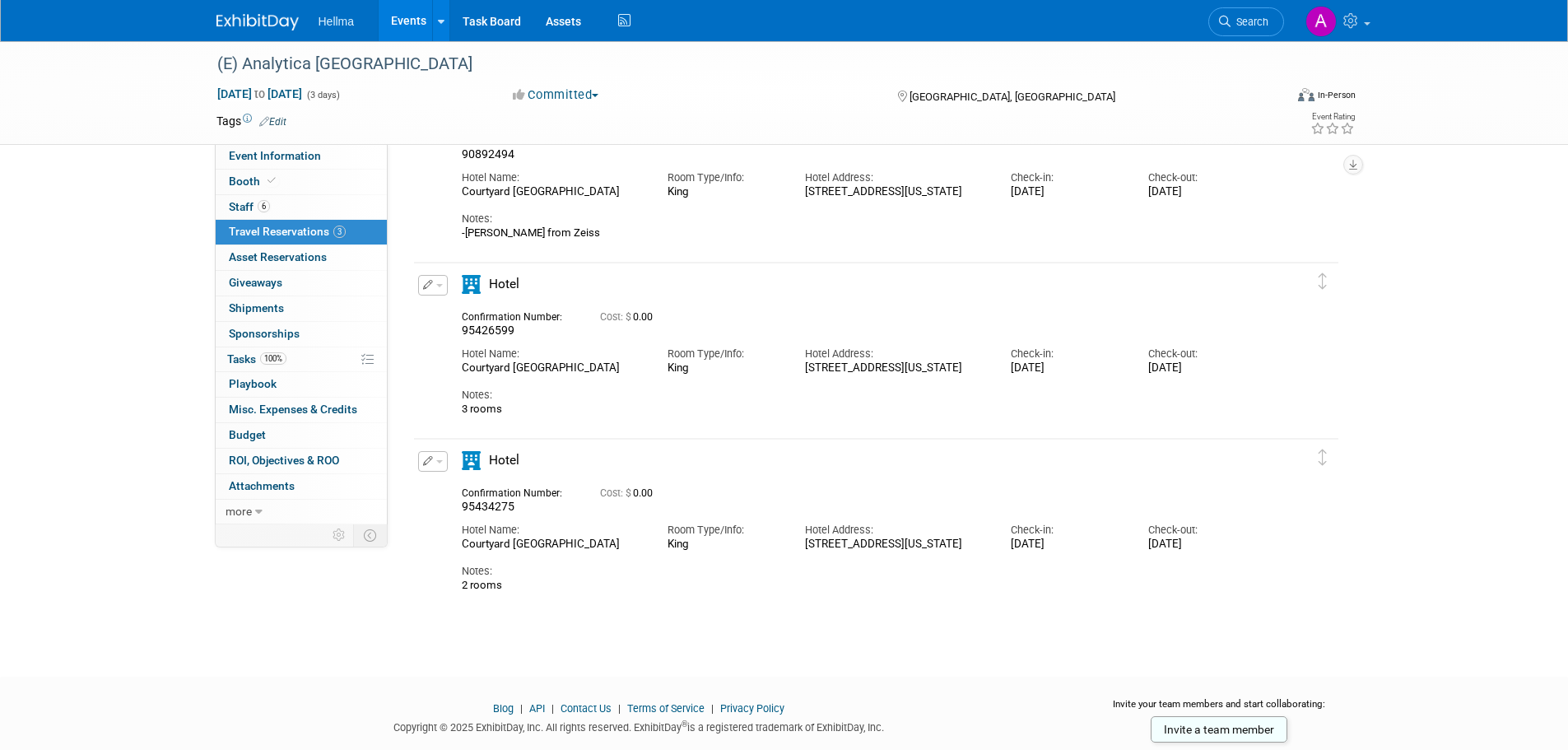
scroll to position [88, 0]
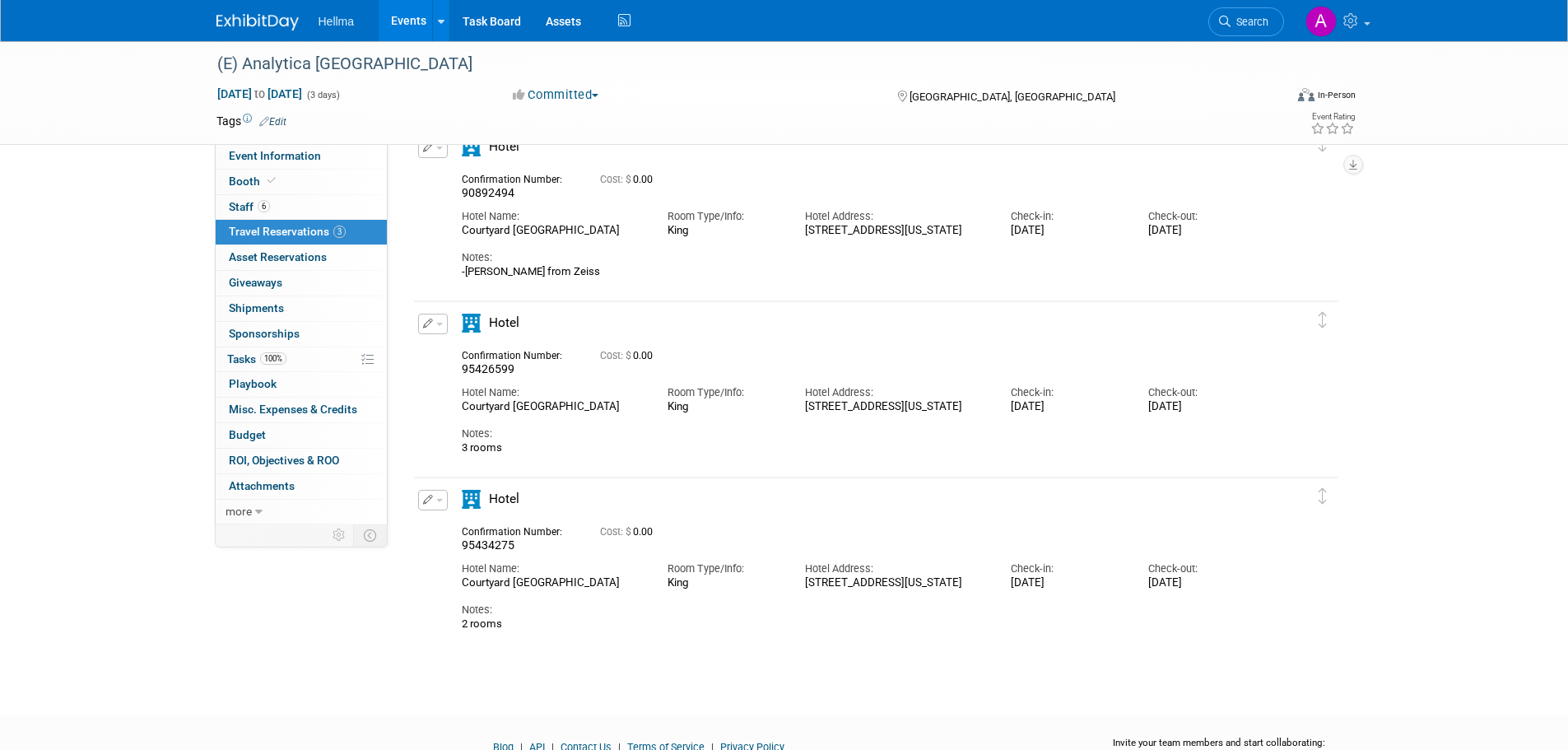
drag, startPoint x: 609, startPoint y: 238, endPoint x: 449, endPoint y: 238, distance: 160.0
click at [450, 238] on div "Hotel Name: Courtyard Columbus Downtown" at bounding box center [552, 219] width 205 height 37
